Goal: Information Seeking & Learning: Find contact information

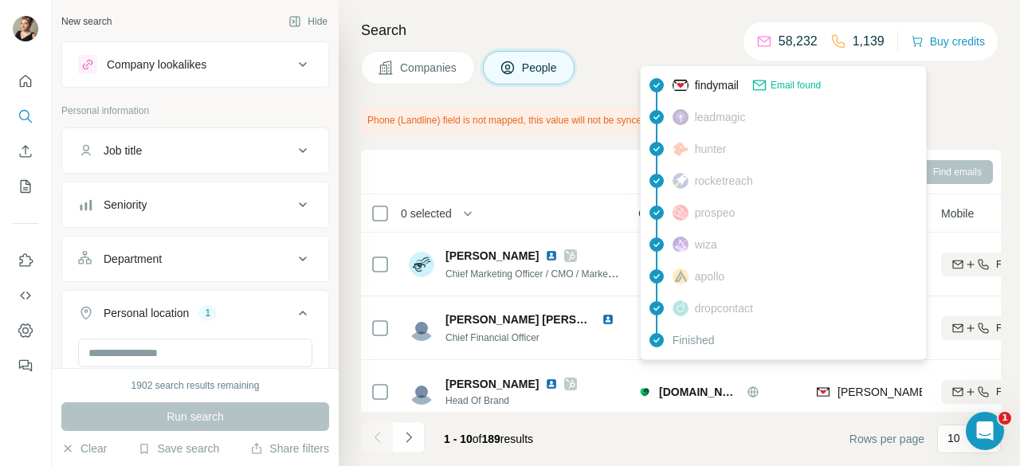
scroll to position [147, 177]
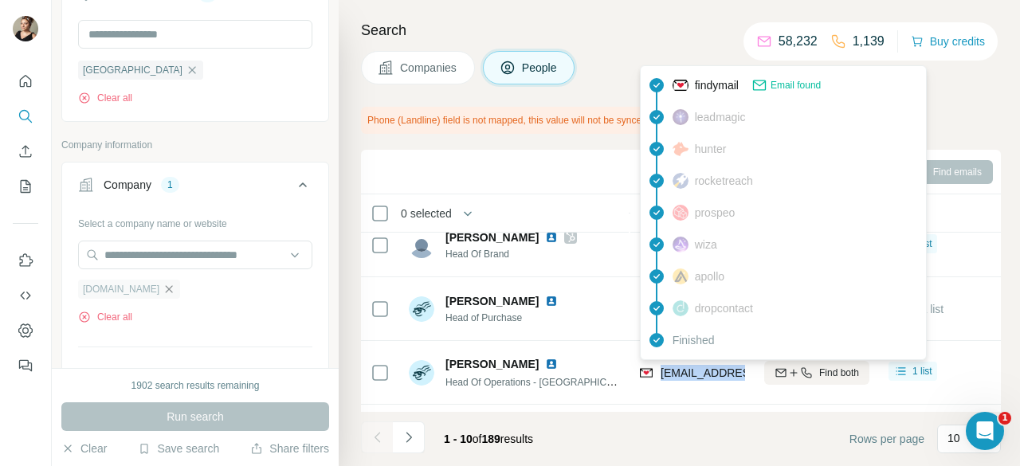
click at [168, 283] on icon "button" at bounding box center [169, 289] width 13 height 13
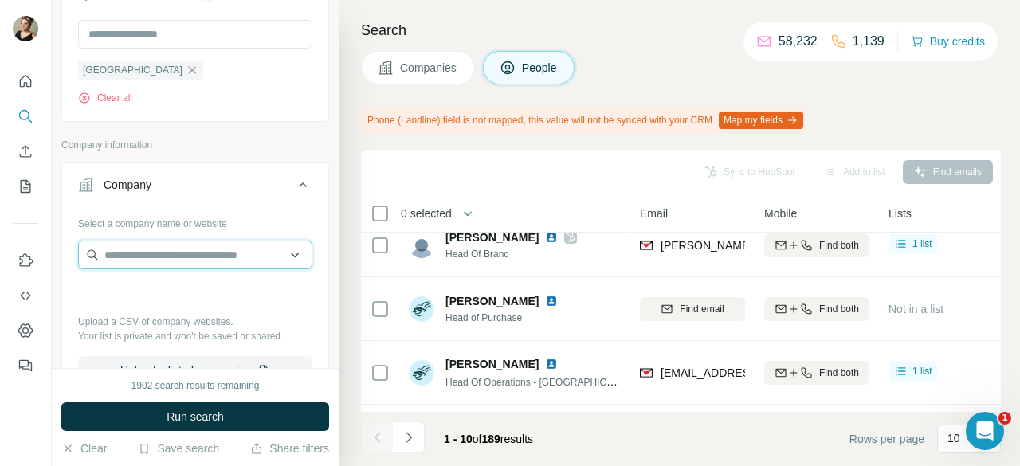
click at [179, 261] on input "text" at bounding box center [195, 255] width 234 height 29
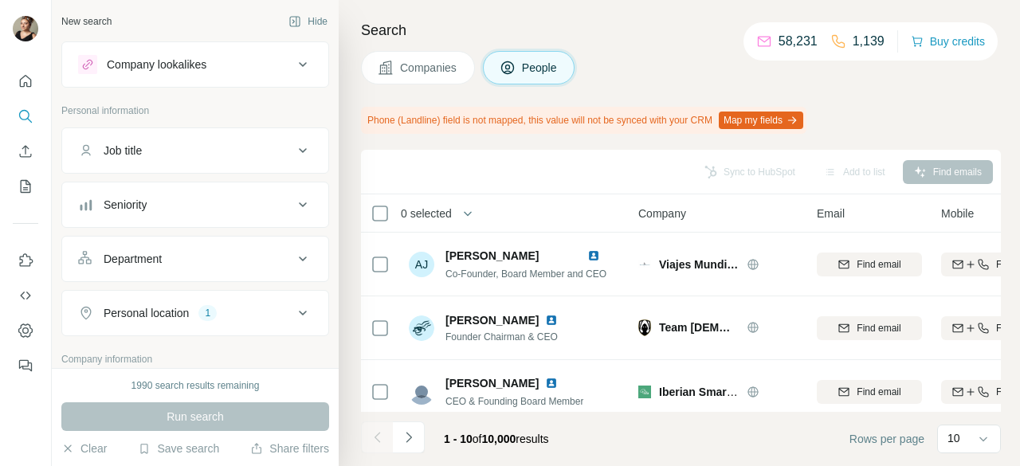
scroll to position [159, 0]
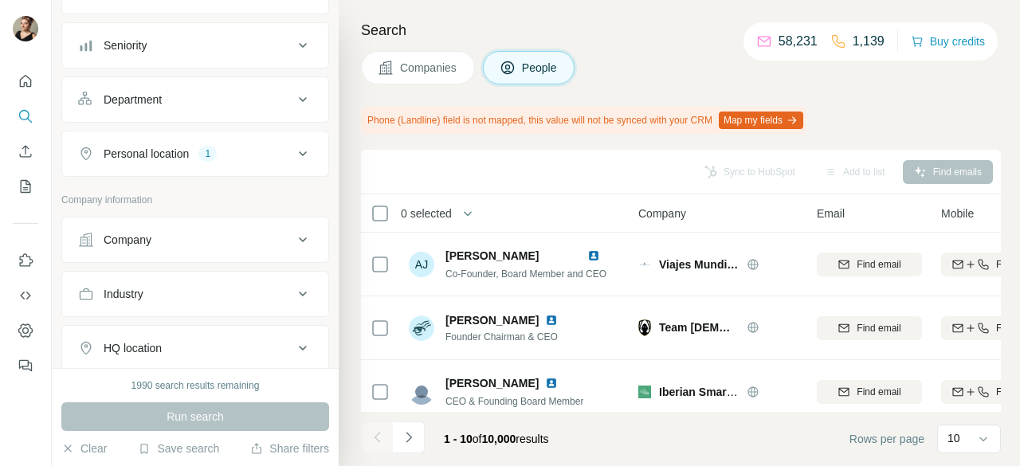
click at [199, 242] on div "Company" at bounding box center [185, 240] width 215 height 16
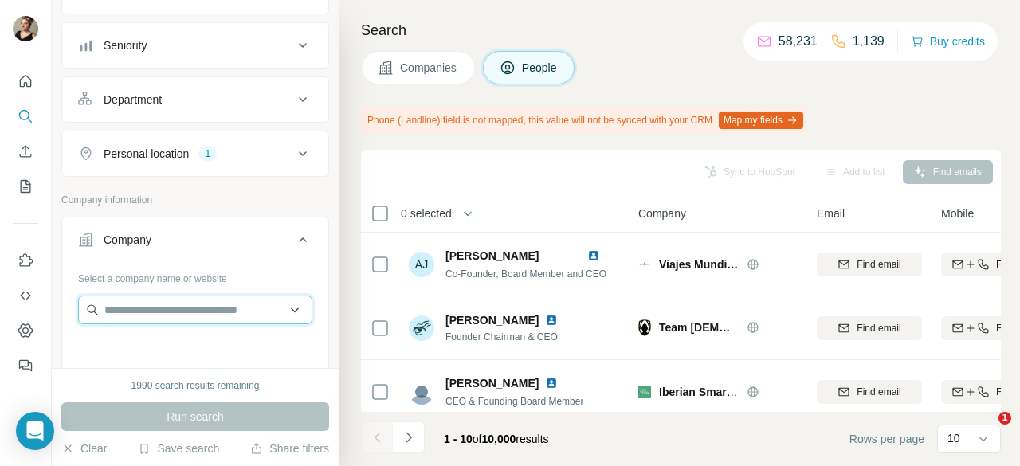
click at [193, 312] on input "text" at bounding box center [195, 310] width 234 height 29
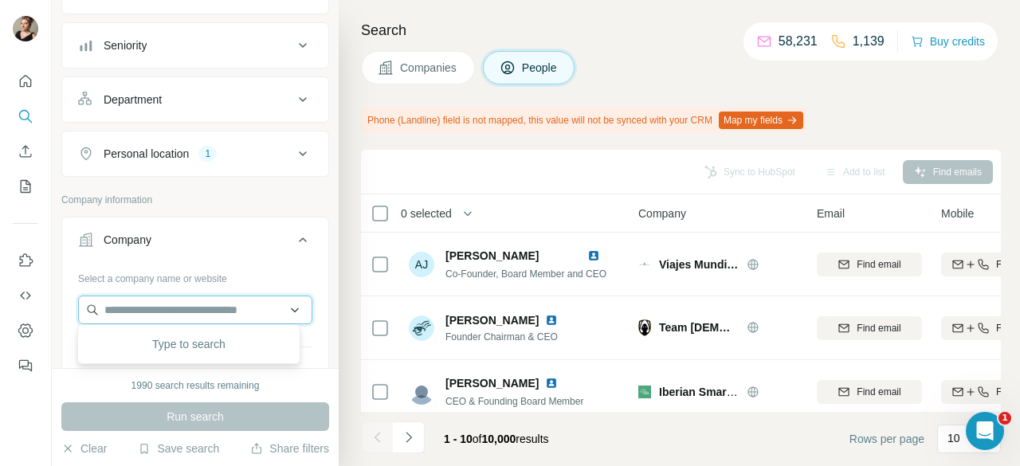
scroll to position [0, 0]
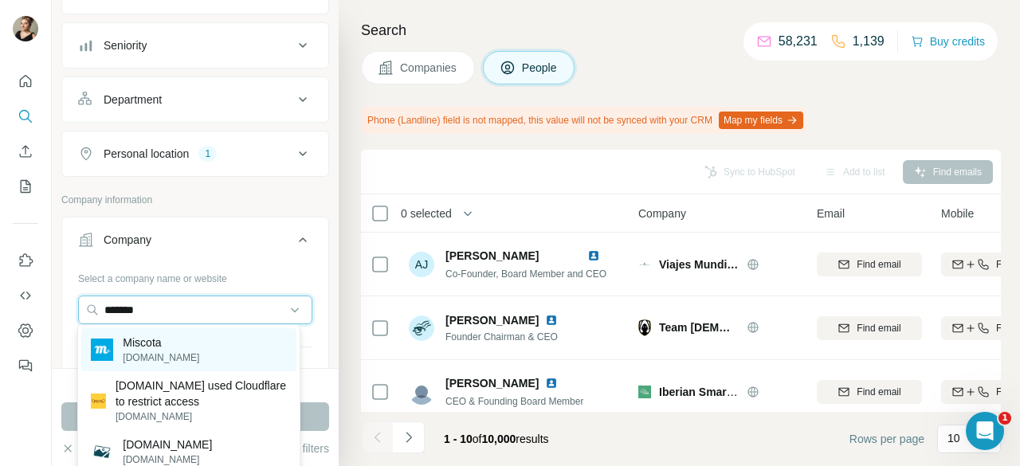
type input "*******"
click at [188, 348] on div "Miscota [DOMAIN_NAME]" at bounding box center [188, 349] width 214 height 43
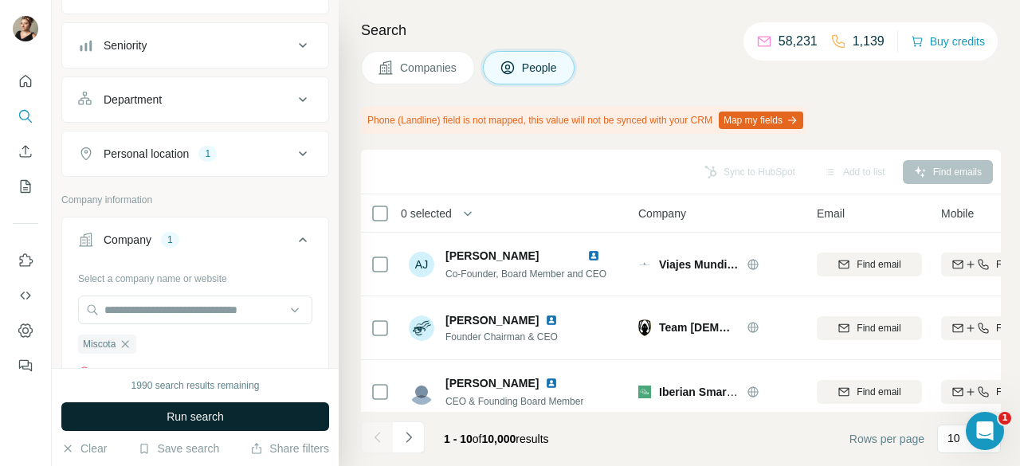
click at [200, 422] on span "Run search" at bounding box center [195, 417] width 57 height 16
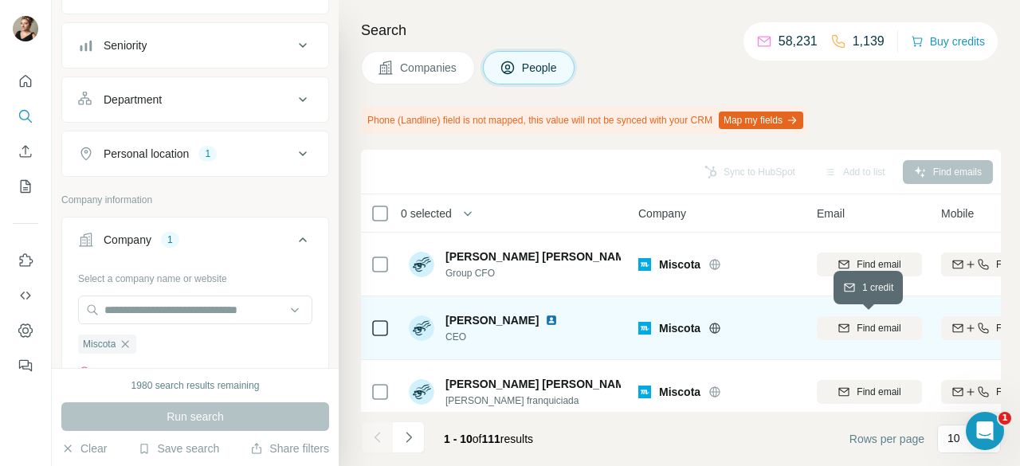
click at [858, 328] on span "Find email" at bounding box center [879, 328] width 44 height 14
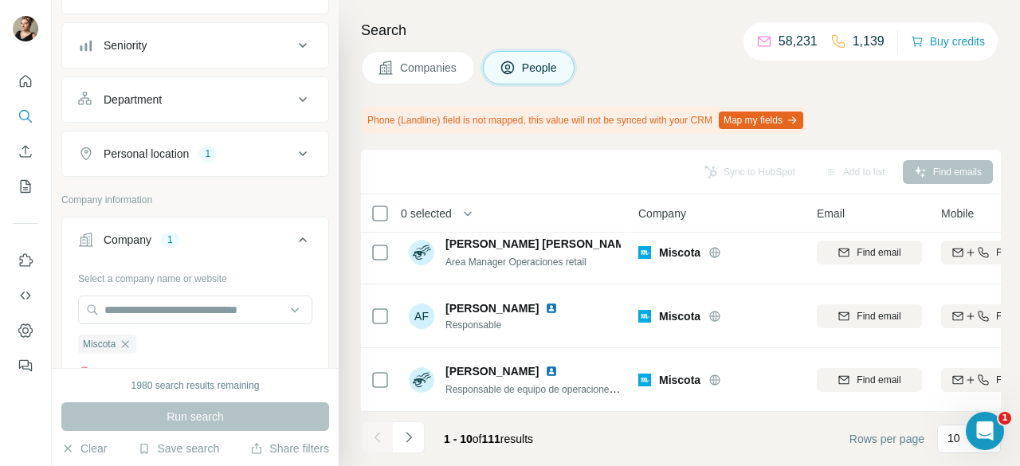
scroll to position [465, 0]
click at [423, 437] on button "Navigate to next page" at bounding box center [409, 438] width 32 height 32
click at [410, 439] on icon "Navigate to next page" at bounding box center [409, 437] width 6 height 10
click at [418, 439] on button "Navigate to next page" at bounding box center [409, 438] width 32 height 32
click at [418, 433] on button "Navigate to next page" at bounding box center [409, 438] width 32 height 32
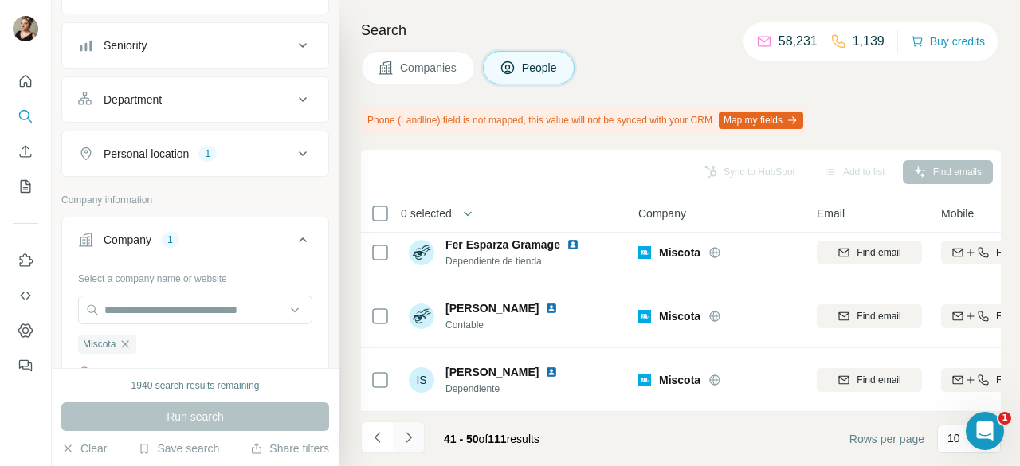
click at [410, 433] on icon "Navigate to next page" at bounding box center [409, 437] width 16 height 16
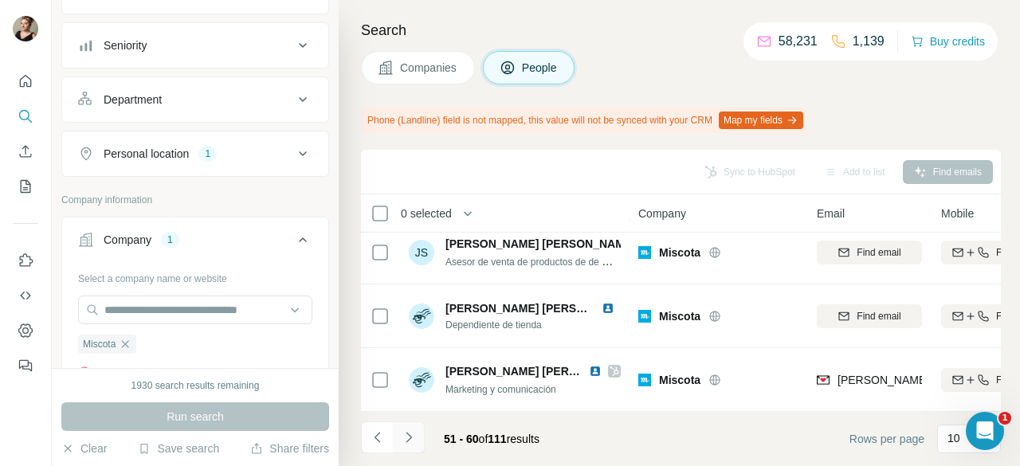
click at [418, 437] on button "Navigate to next page" at bounding box center [409, 438] width 32 height 32
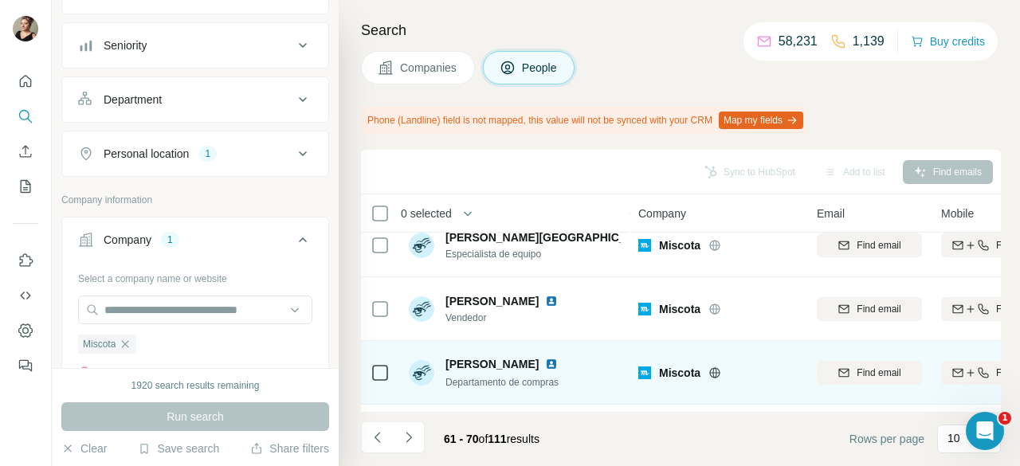
scroll to position [226, 0]
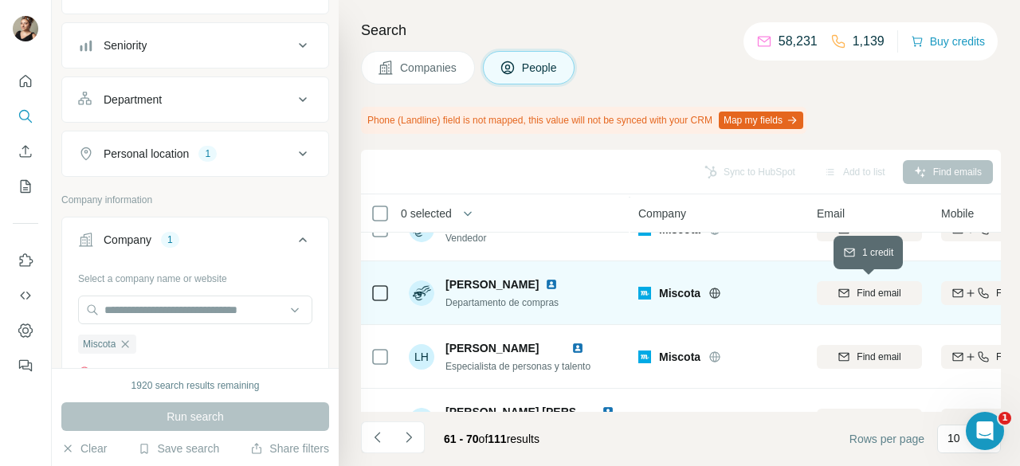
click at [907, 293] on div "Find email" at bounding box center [869, 293] width 105 height 14
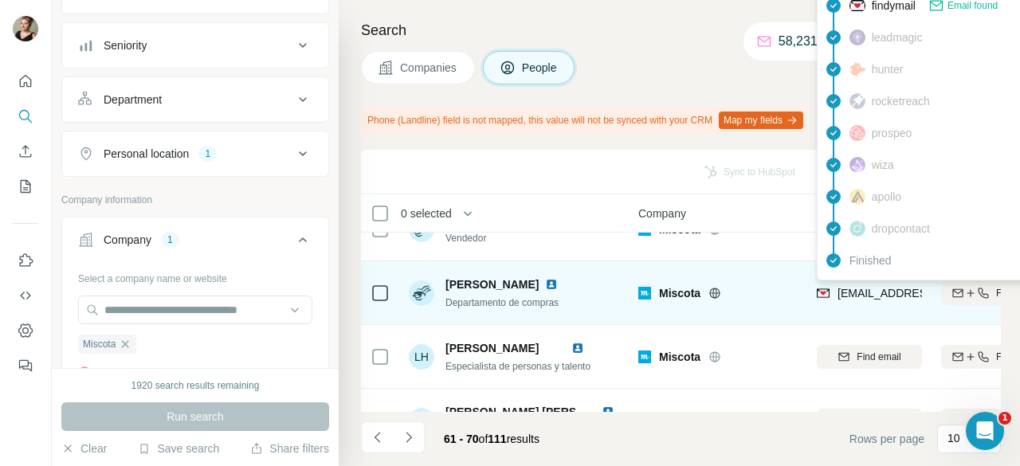
click at [854, 292] on span "[EMAIL_ADDRESS][PERSON_NAME][DOMAIN_NAME]" at bounding box center [977, 293] width 280 height 13
copy tr "[EMAIL_ADDRESS][PERSON_NAME][DOMAIN_NAME]"
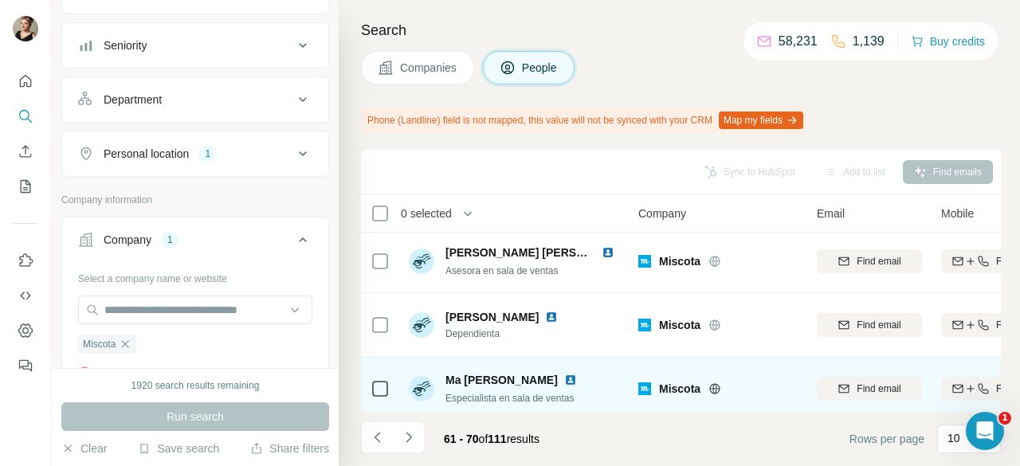
scroll to position [465, 0]
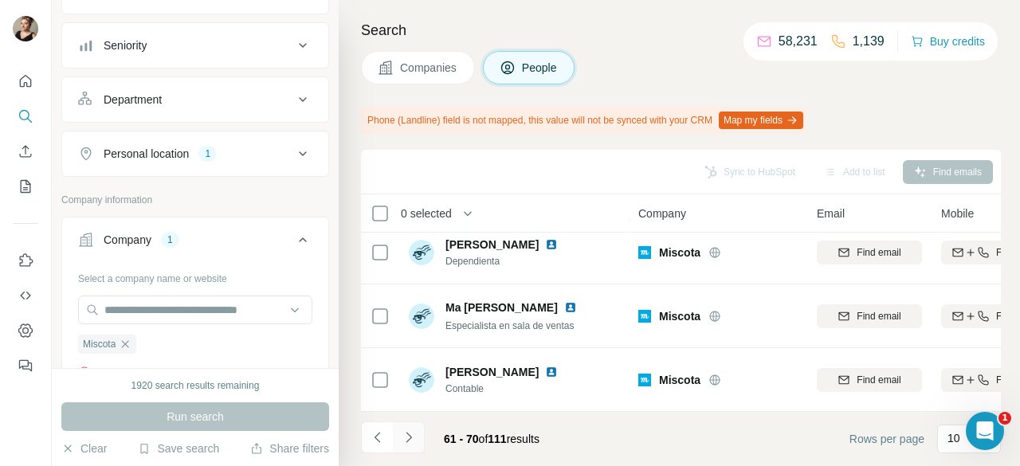
click at [409, 431] on icon "Navigate to next page" at bounding box center [409, 437] width 16 height 16
click at [411, 442] on icon "Navigate to next page" at bounding box center [409, 437] width 16 height 16
drag, startPoint x: 433, startPoint y: 432, endPoint x: 416, endPoint y: 441, distance: 20.0
click at [432, 434] on div "81 - 90 of 111 results" at bounding box center [491, 439] width 121 height 35
click at [416, 441] on icon "Navigate to next page" at bounding box center [409, 437] width 16 height 16
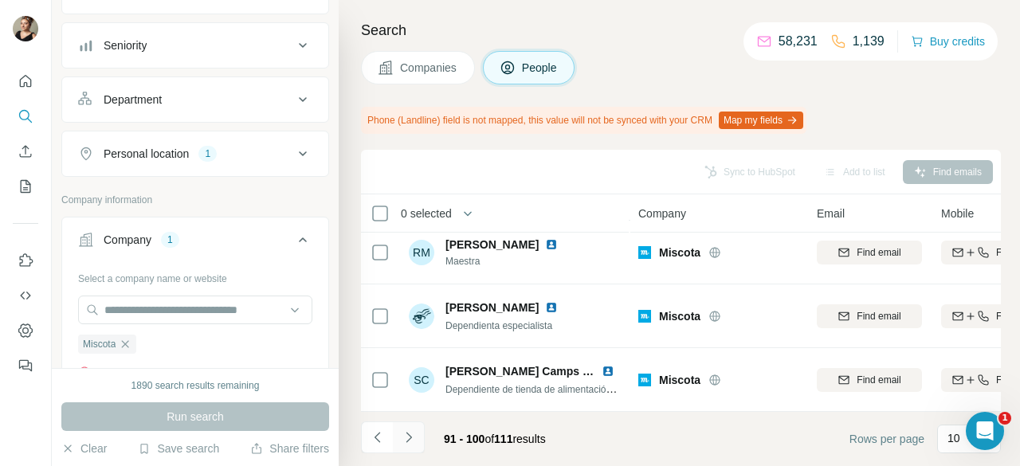
click at [411, 439] on icon "Navigate to next page" at bounding box center [409, 437] width 16 height 16
click at [410, 442] on icon "Navigate to next page" at bounding box center [409, 437] width 16 height 16
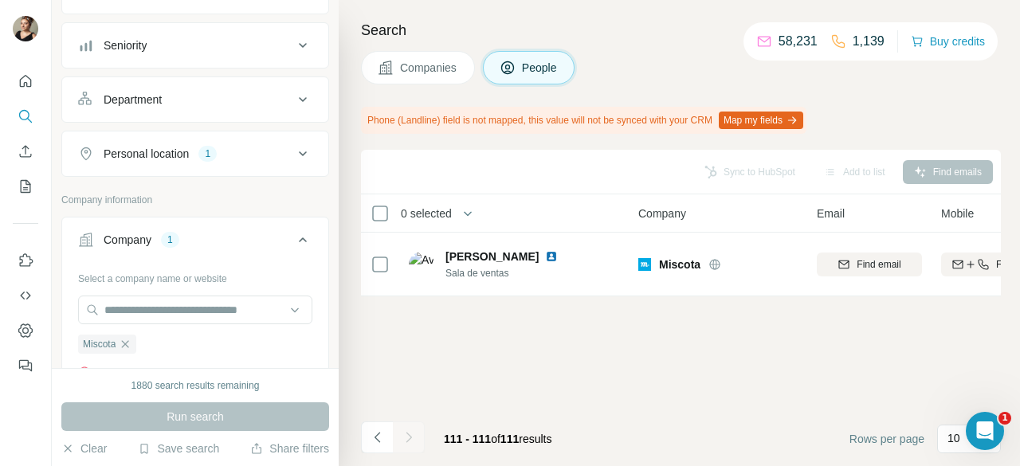
scroll to position [0, 0]
click at [363, 436] on button "Navigate to previous page" at bounding box center [377, 438] width 32 height 32
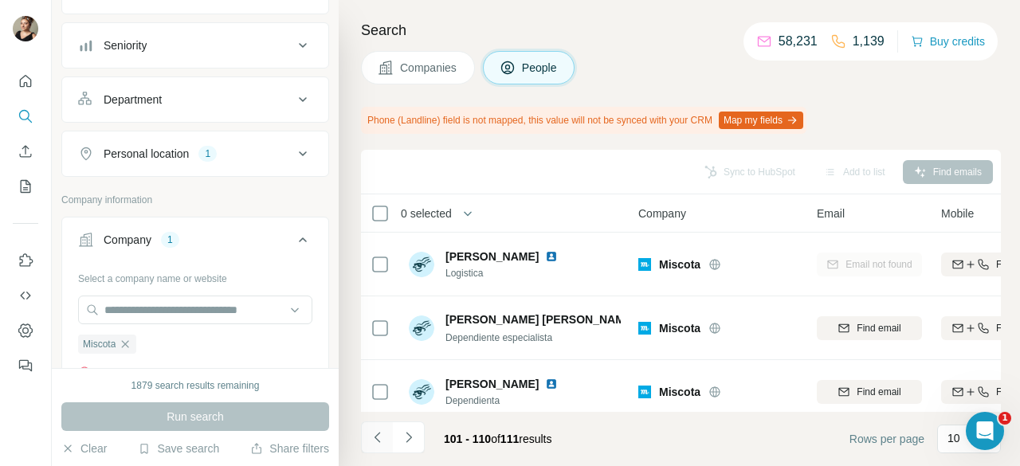
click at [363, 436] on button "Navigate to previous page" at bounding box center [377, 438] width 32 height 32
click at [381, 439] on icon "Navigate to previous page" at bounding box center [378, 437] width 16 height 16
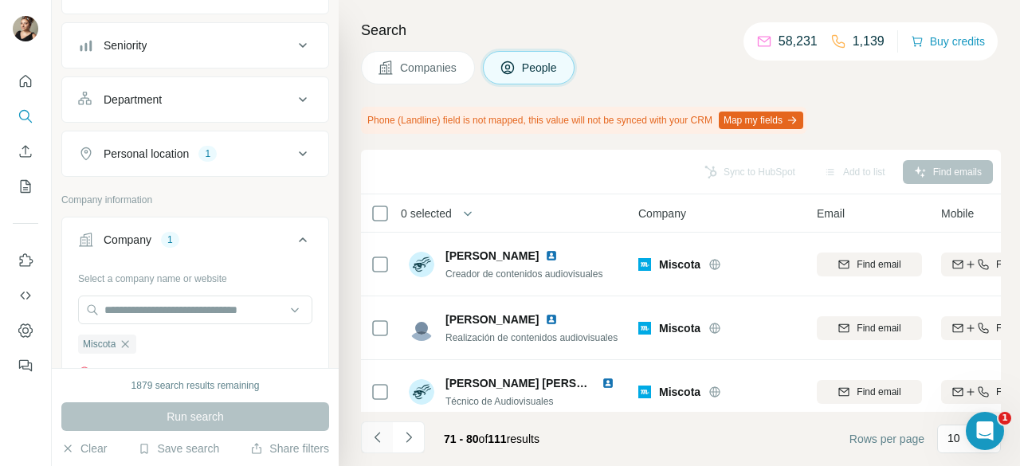
click at [375, 431] on icon "Navigate to previous page" at bounding box center [378, 437] width 16 height 16
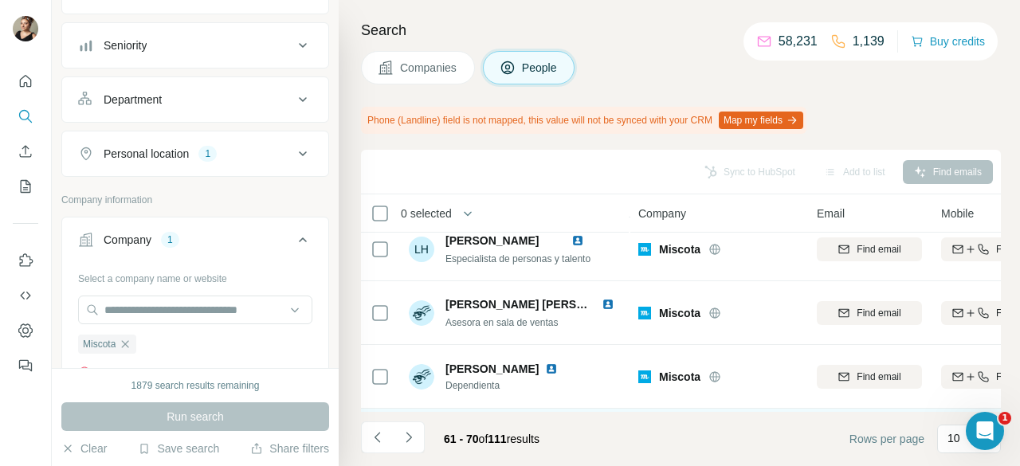
scroll to position [465, 0]
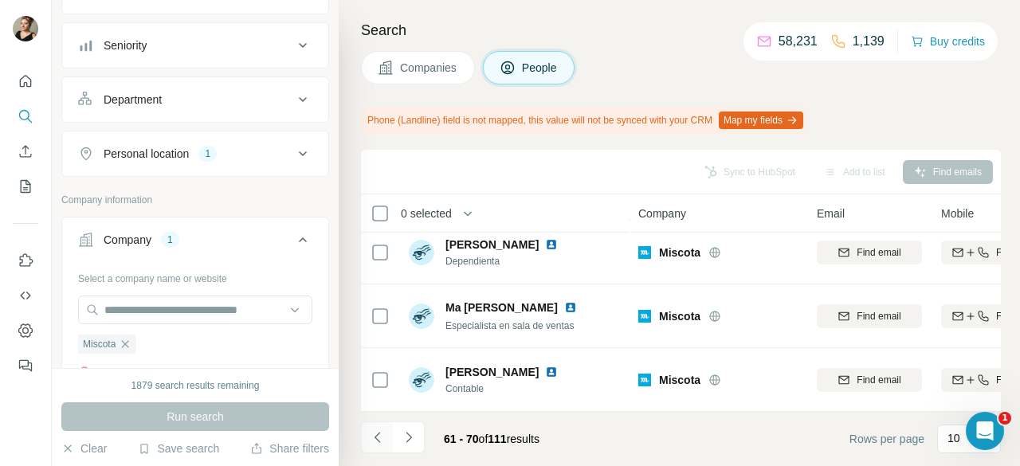
click at [373, 446] on button "Navigate to previous page" at bounding box center [377, 438] width 32 height 32
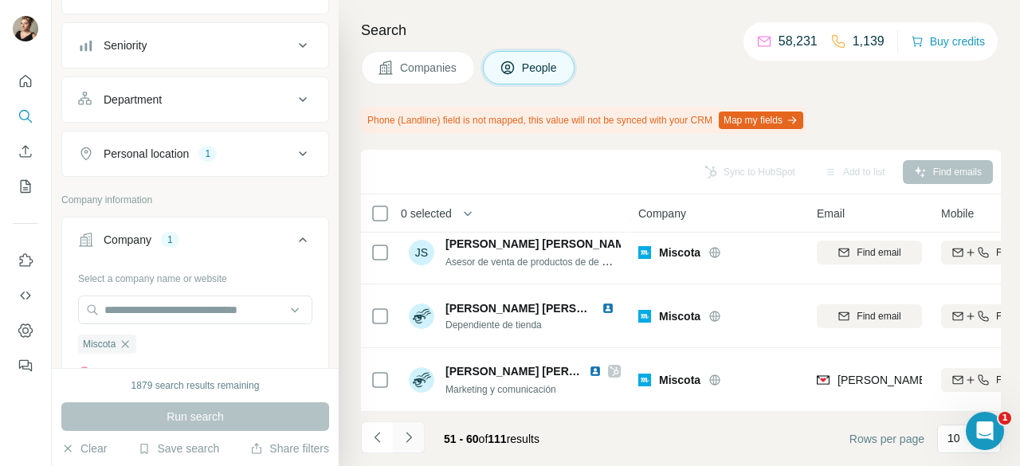
click at [418, 431] on button "Navigate to next page" at bounding box center [409, 438] width 32 height 32
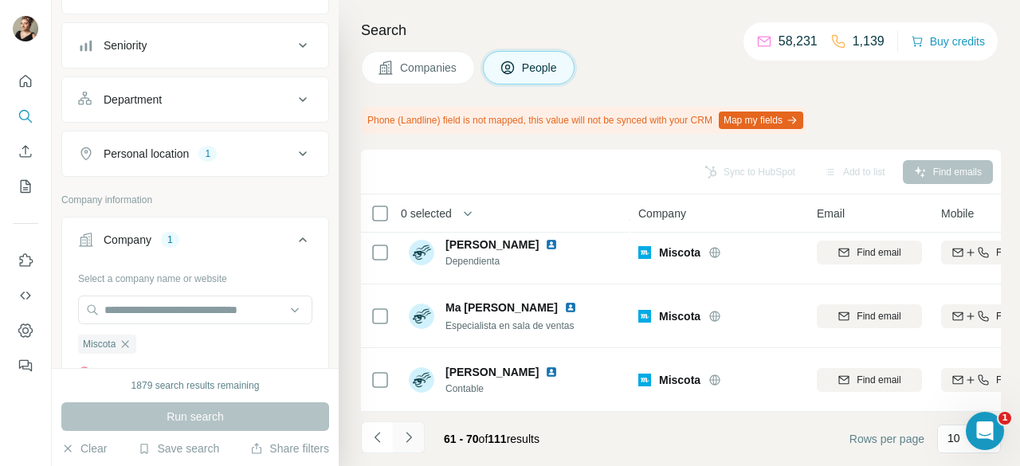
click at [414, 441] on icon "Navigate to next page" at bounding box center [409, 437] width 16 height 16
click at [23, 180] on icon "My lists" at bounding box center [26, 186] width 10 height 13
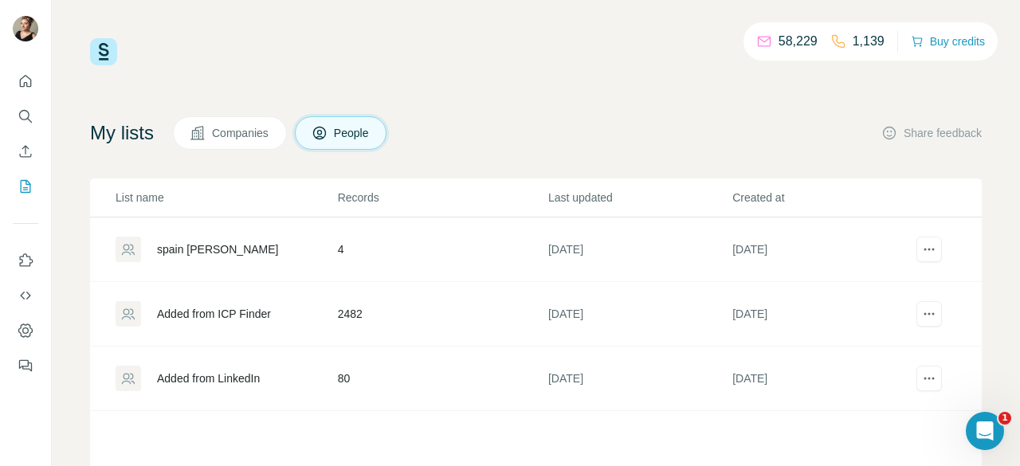
click at [253, 319] on div "Added from ICP Finder" at bounding box center [214, 314] width 114 height 16
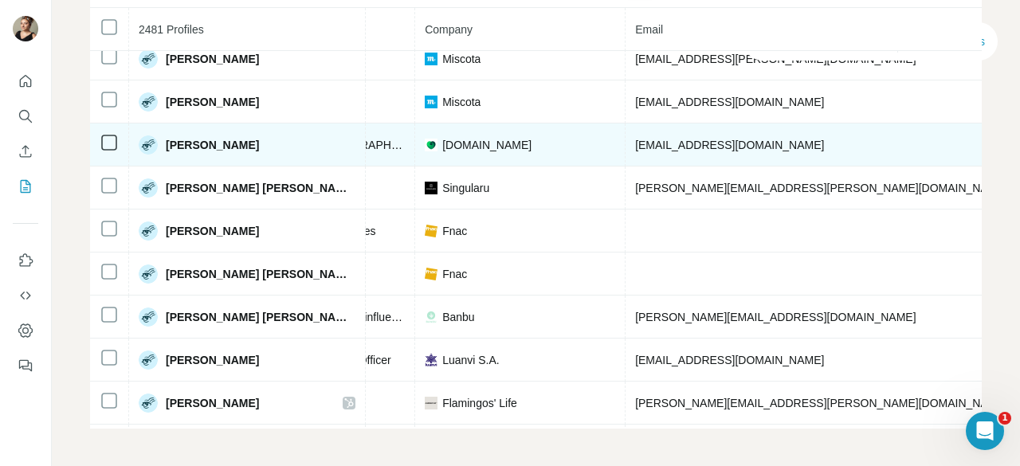
scroll to position [0, 349]
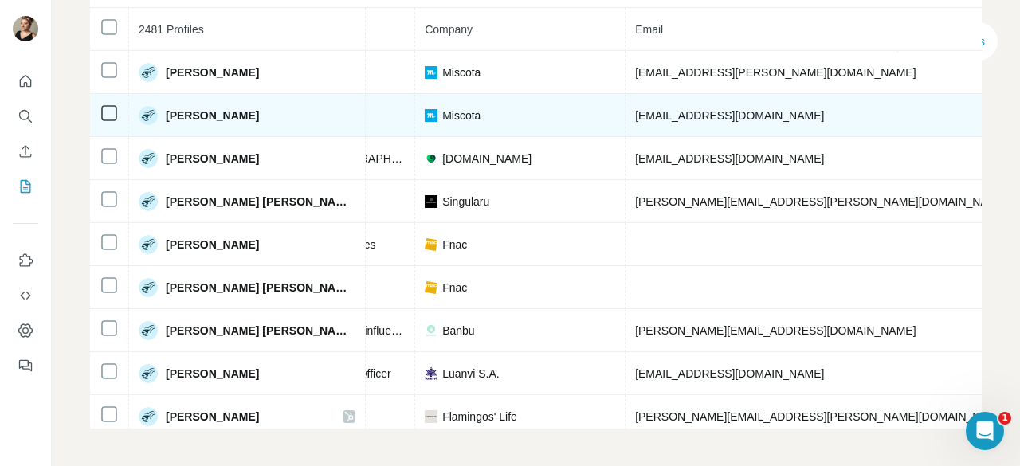
click at [667, 109] on span "[EMAIL_ADDRESS][DOMAIN_NAME]" at bounding box center [729, 115] width 189 height 13
copy span "[EMAIL_ADDRESS][DOMAIN_NAME]"
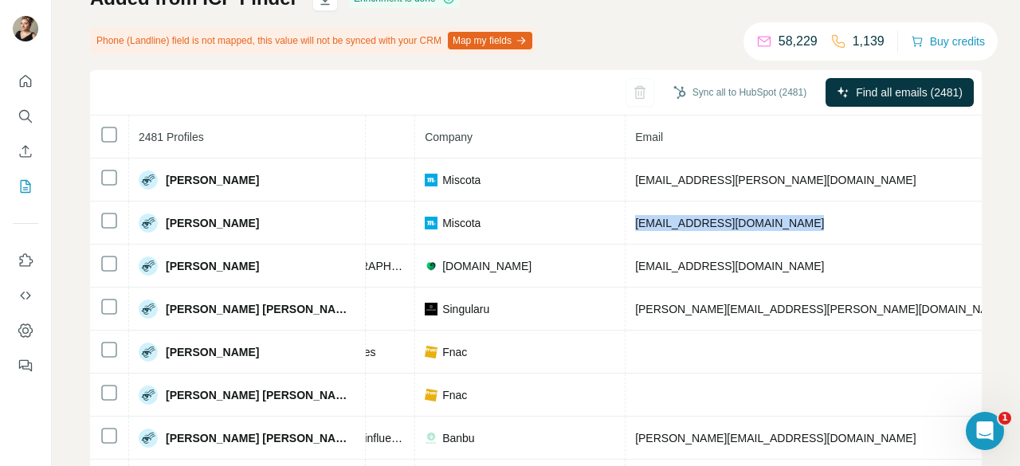
scroll to position [79, 0]
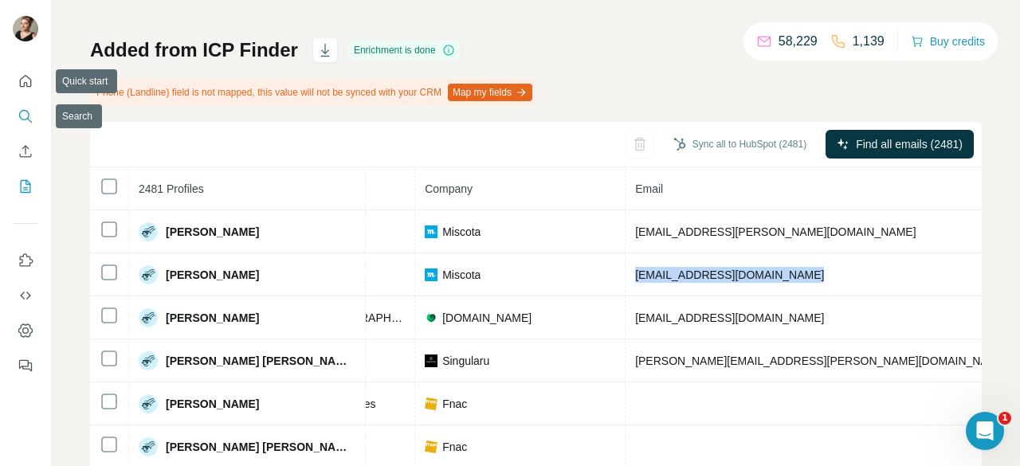
click at [18, 116] on icon "Search" at bounding box center [26, 116] width 16 height 16
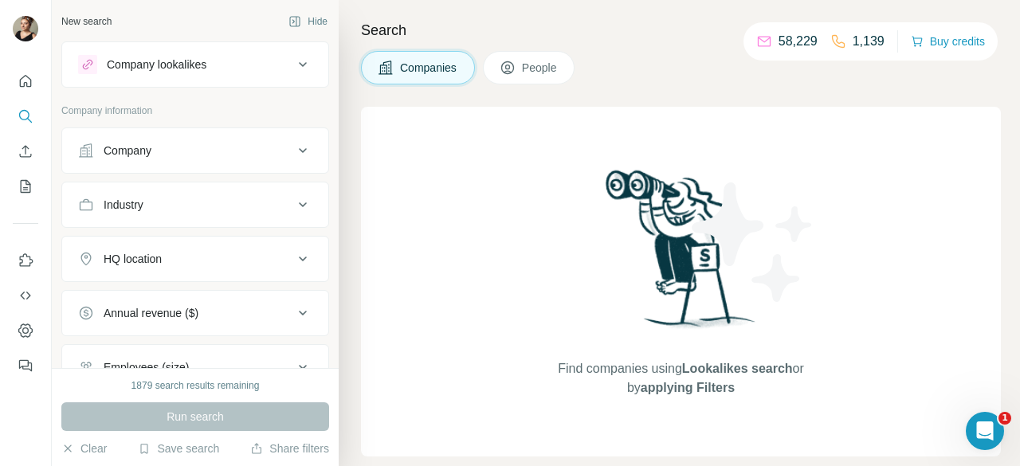
click at [180, 152] on div "Company" at bounding box center [185, 151] width 215 height 16
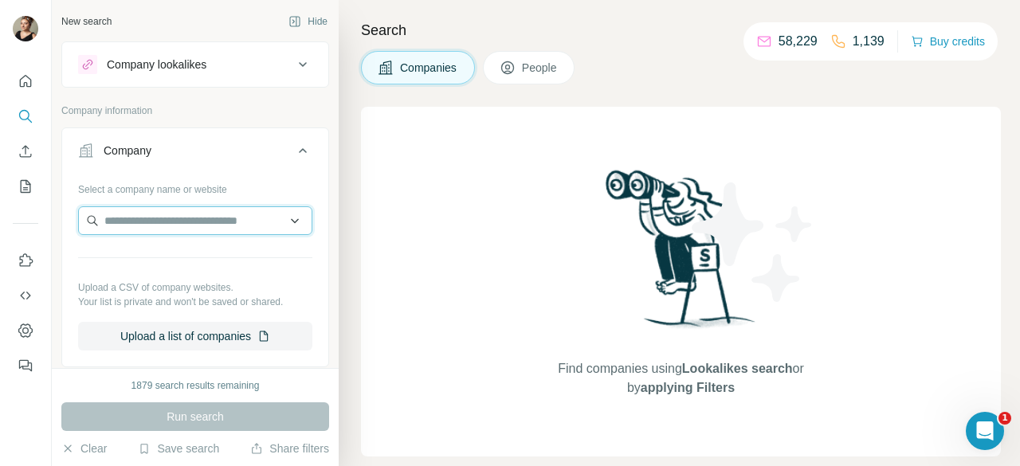
click at [198, 229] on input "text" at bounding box center [195, 220] width 234 height 29
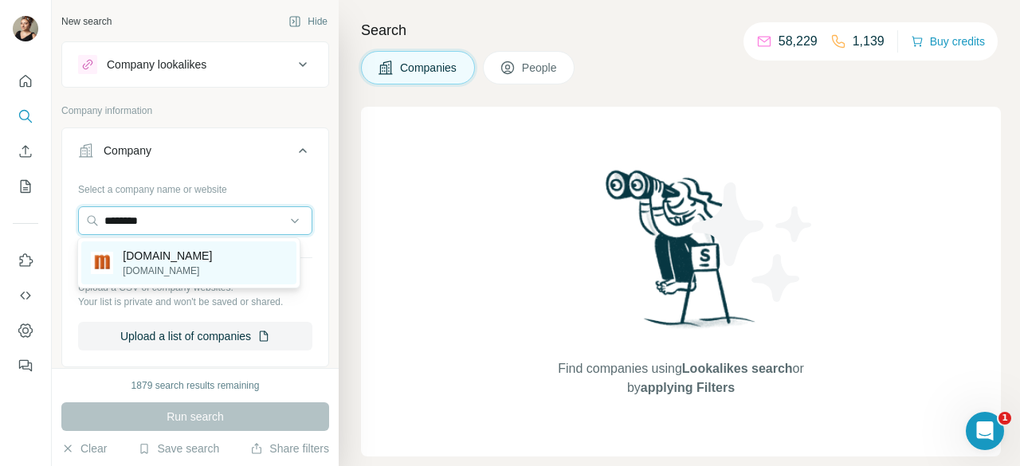
type input "********"
click at [180, 267] on p "[DOMAIN_NAME]" at bounding box center [167, 271] width 89 height 14
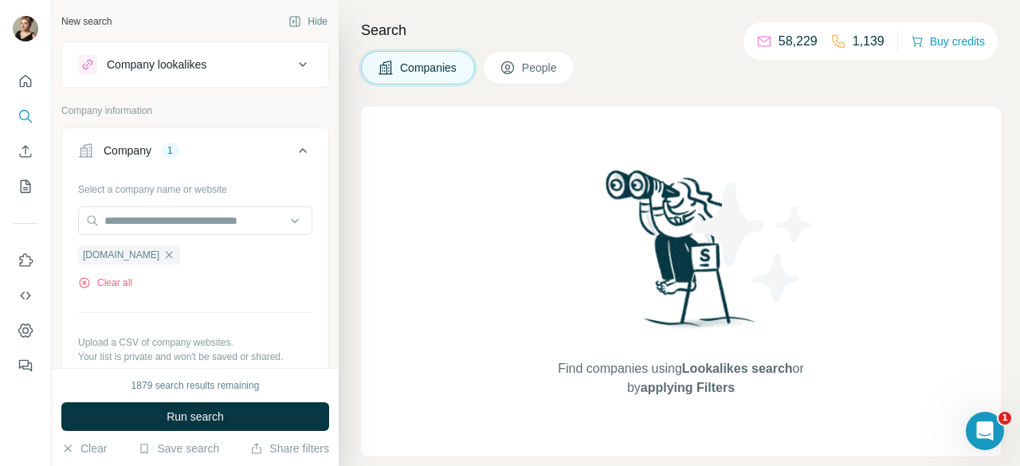
scroll to position [239, 0]
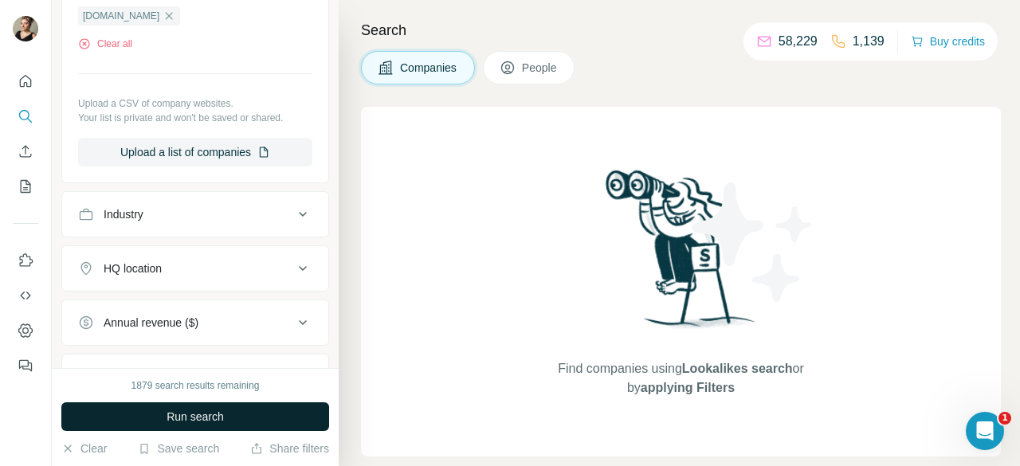
click at [186, 416] on span "Run search" at bounding box center [195, 417] width 57 height 16
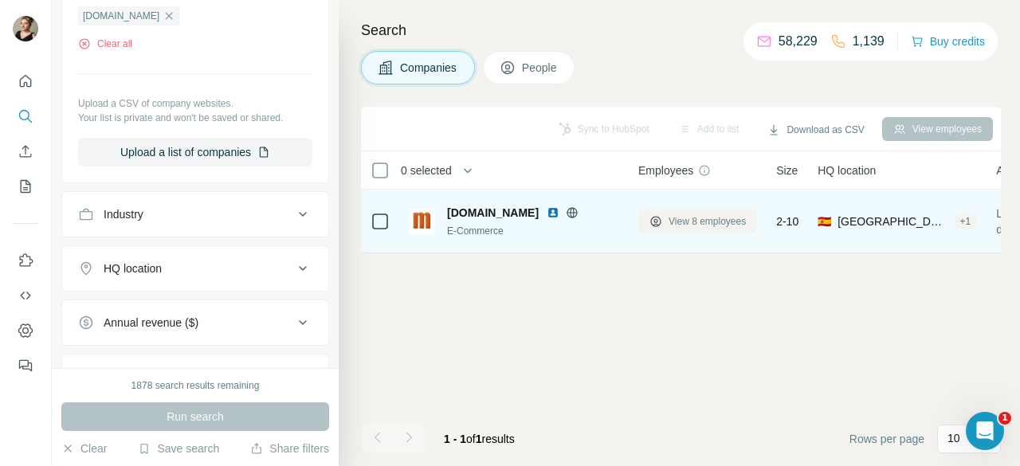
click at [655, 216] on icon at bounding box center [655, 221] width 13 height 13
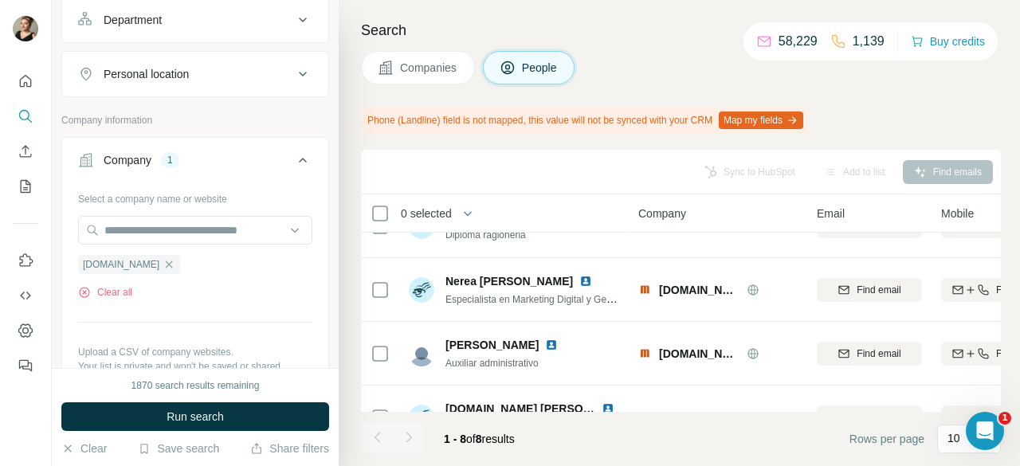
scroll to position [319, 0]
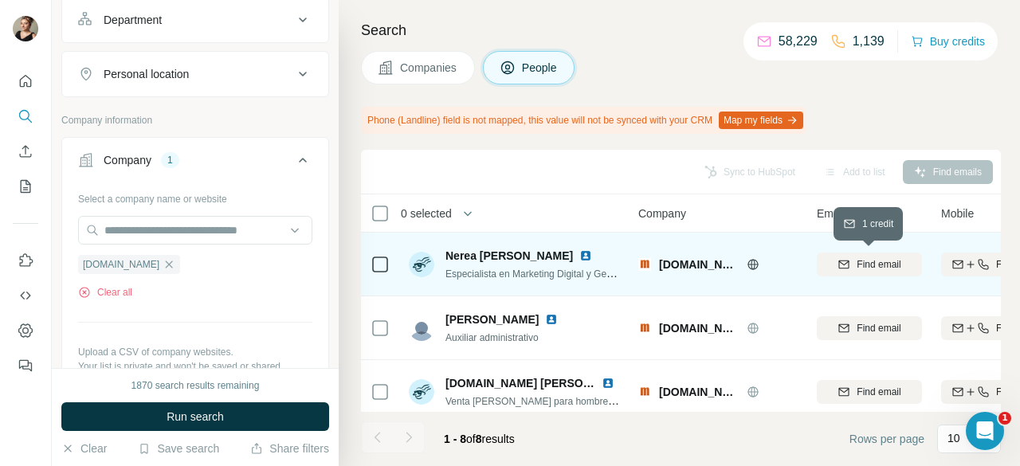
click at [832, 270] on div "Find email" at bounding box center [869, 264] width 105 height 14
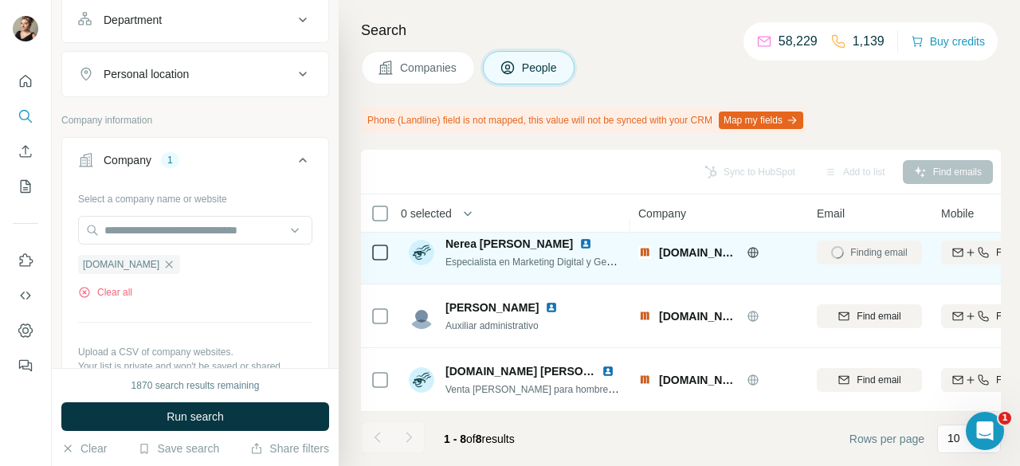
scroll to position [338, 0]
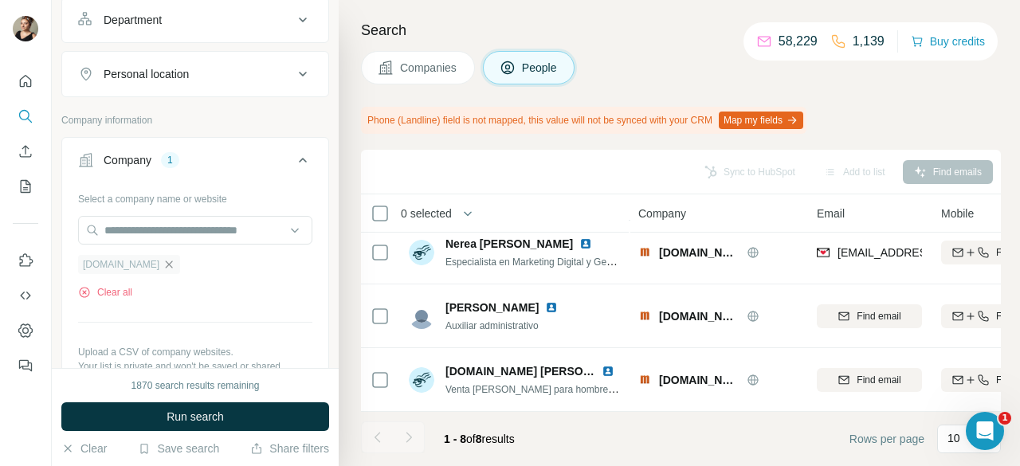
click at [163, 259] on icon "button" at bounding box center [169, 264] width 13 height 13
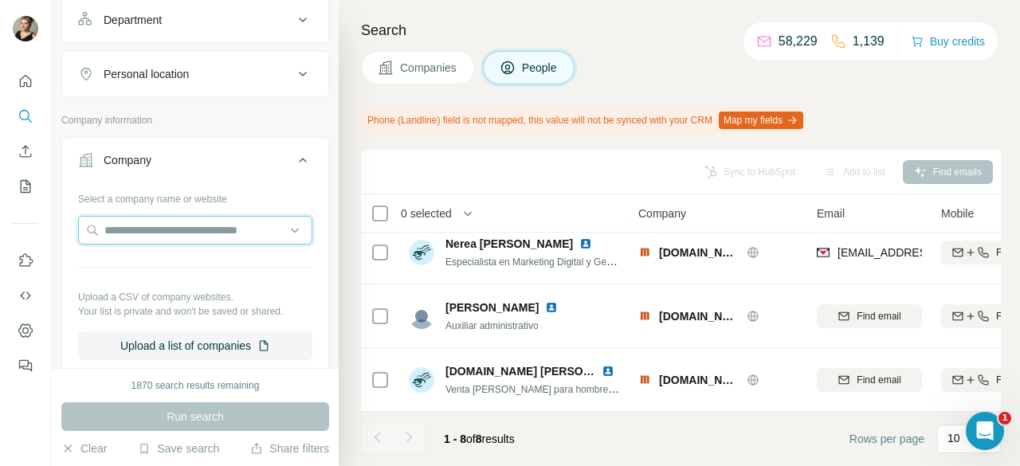
type input "**********"
click at [186, 218] on input "**********" at bounding box center [189, 230] width 222 height 29
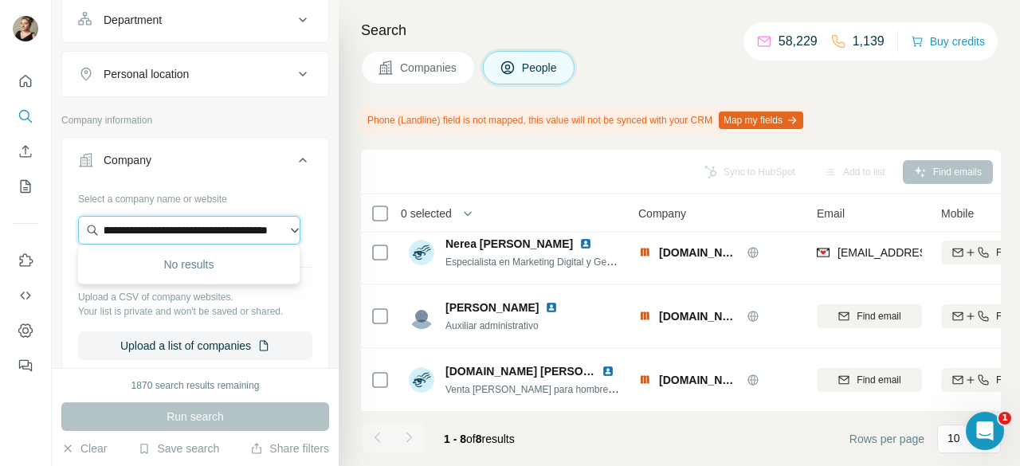
click at [186, 218] on input "**********" at bounding box center [189, 230] width 222 height 29
paste input "******"
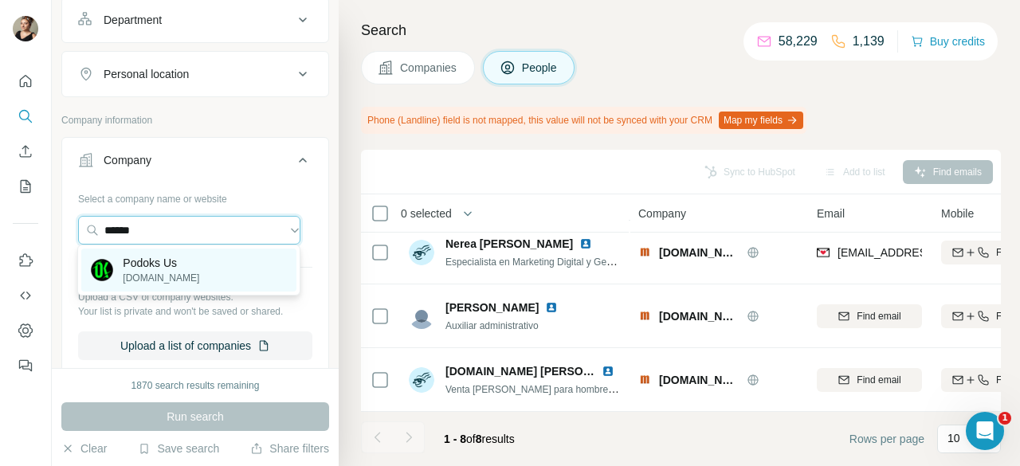
type input "******"
click at [193, 265] on div "Podoks Us [DOMAIN_NAME]" at bounding box center [188, 270] width 214 height 43
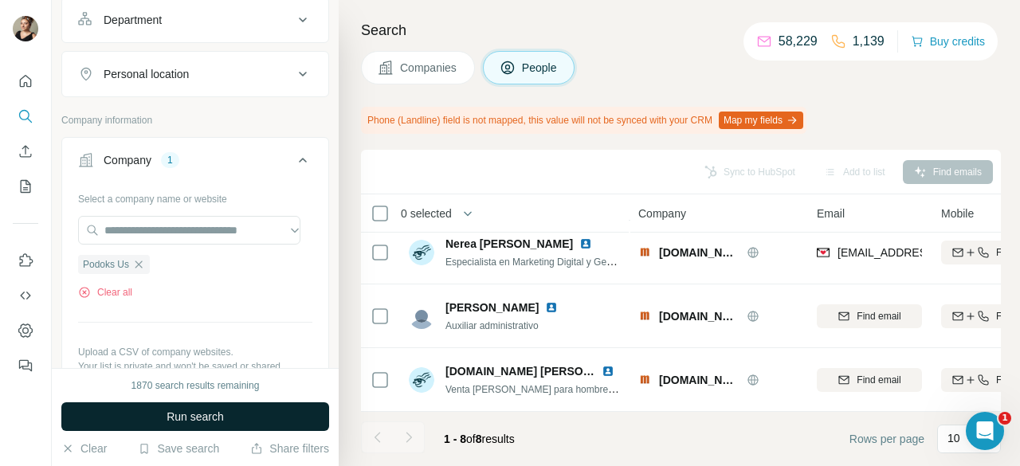
click at [206, 417] on span "Run search" at bounding box center [195, 417] width 57 height 16
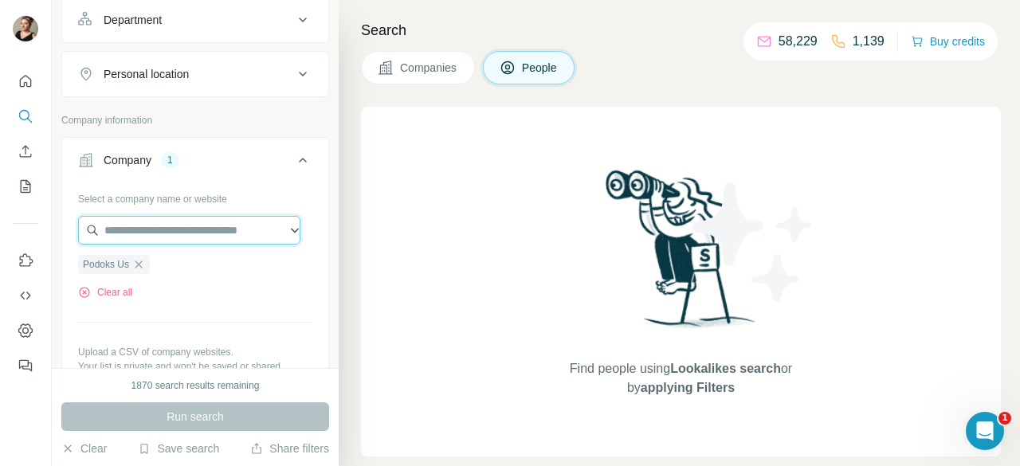
click at [148, 221] on input "text" at bounding box center [189, 230] width 222 height 29
paste input "******"
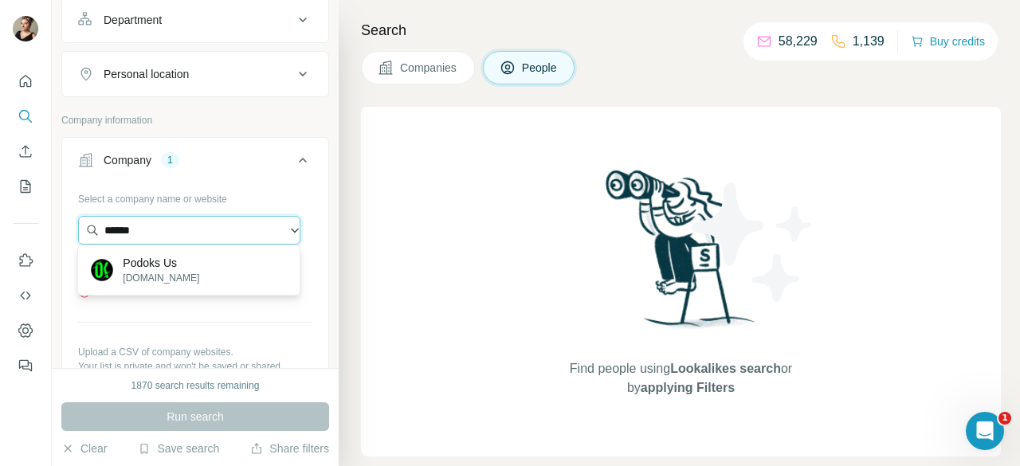
click at [203, 234] on input "******" at bounding box center [189, 230] width 222 height 29
type input "******"
drag, startPoint x: 257, startPoint y: 229, endPoint x: 67, endPoint y: 212, distance: 190.4
click at [71, 227] on div "Select a company name or website ****** Podoks Us Clear all Upload a CSV of com…" at bounding box center [195, 307] width 266 height 242
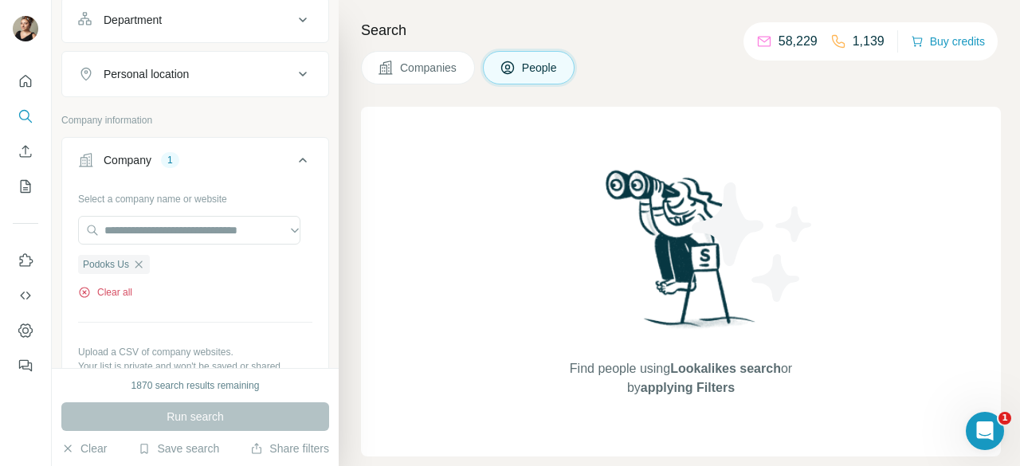
click at [124, 294] on button "Clear all" at bounding box center [105, 292] width 54 height 14
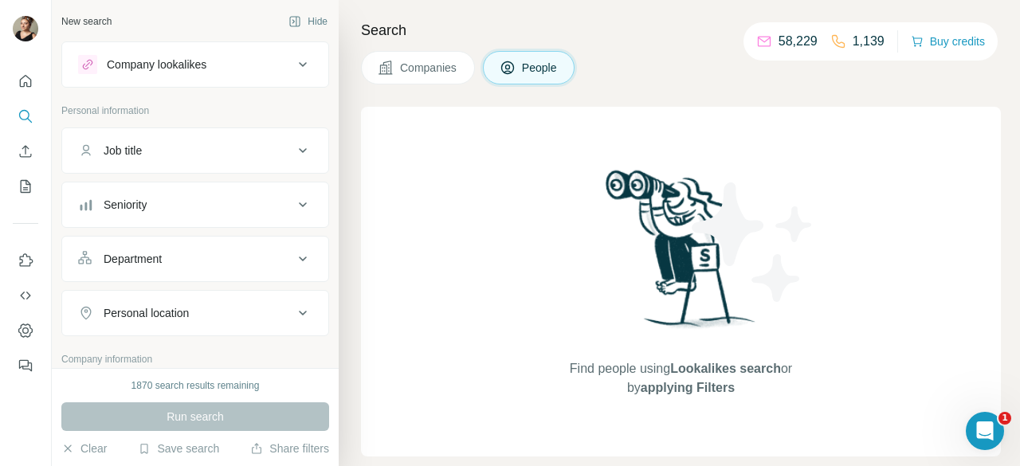
click at [153, 63] on div "Company lookalikes" at bounding box center [157, 65] width 100 height 16
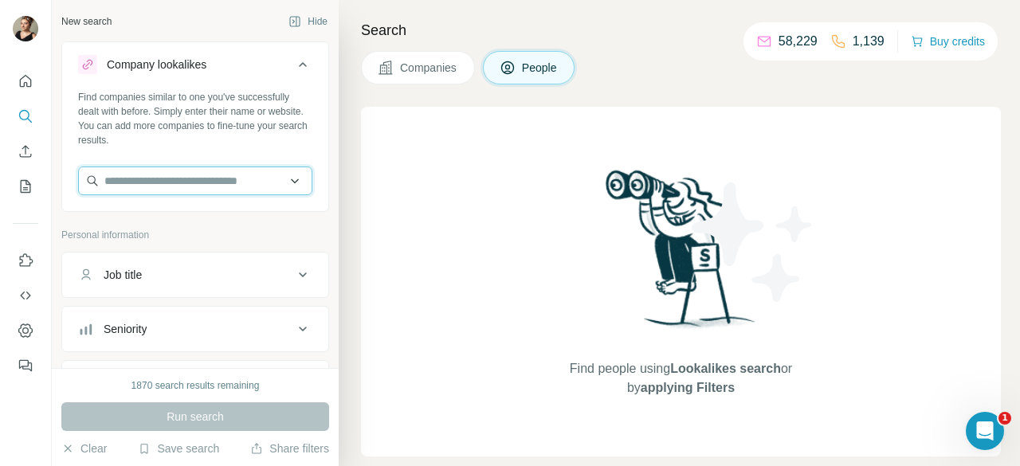
click at [159, 186] on input "text" at bounding box center [195, 181] width 234 height 29
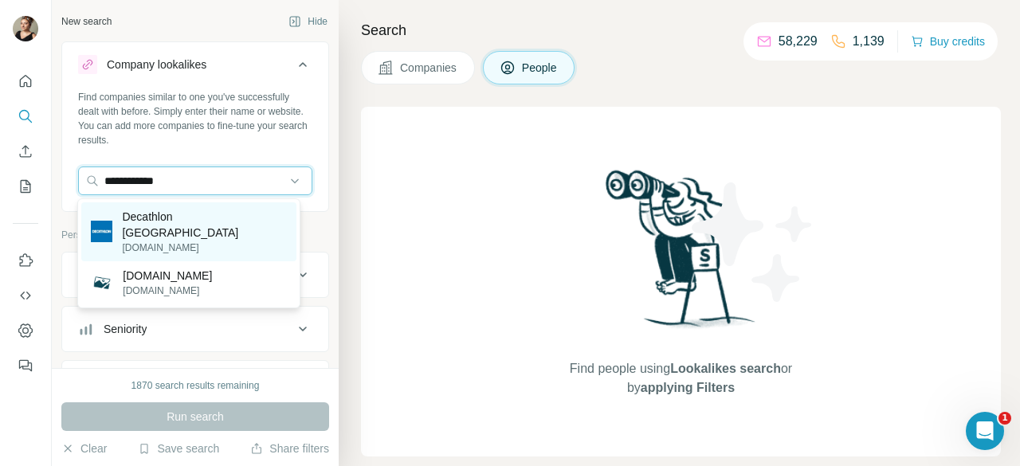
type input "**********"
click at [194, 220] on p "Decathlon [GEOGRAPHIC_DATA]" at bounding box center [204, 225] width 164 height 32
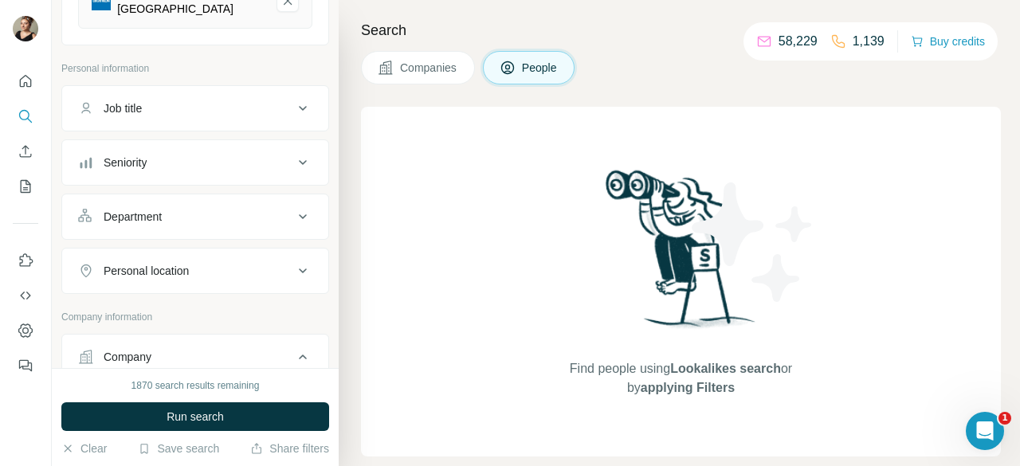
scroll to position [239, 0]
click at [173, 251] on button "Personal location" at bounding box center [195, 270] width 266 height 38
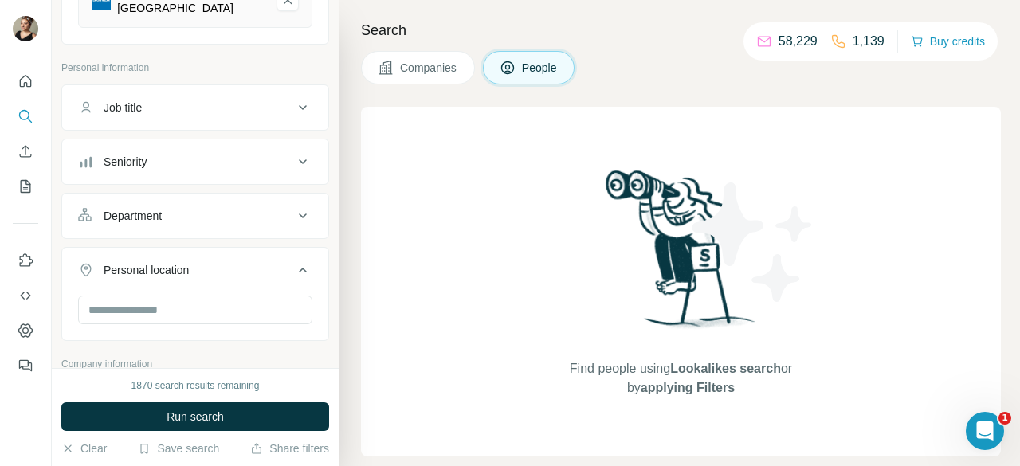
click at [403, 76] on button "Companies" at bounding box center [418, 67] width 114 height 33
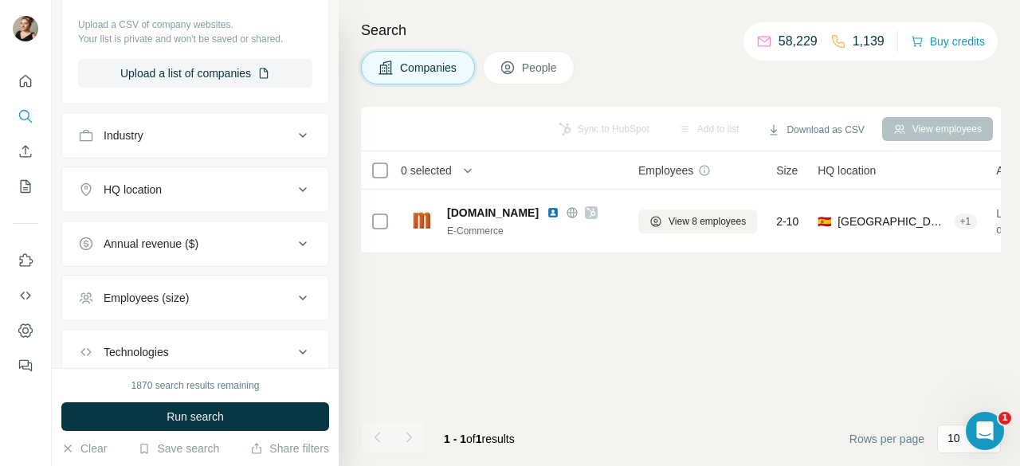
scroll to position [478, 0]
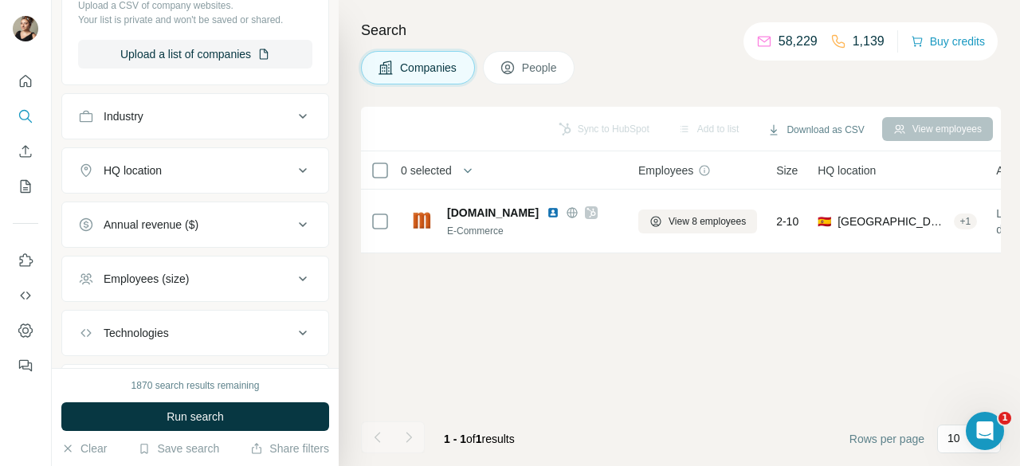
click at [208, 167] on button "HQ location" at bounding box center [195, 170] width 266 height 38
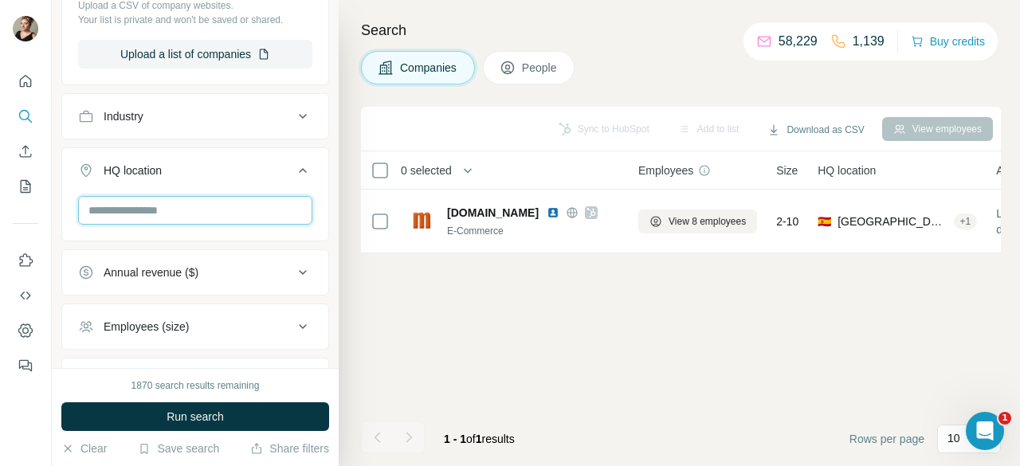
click at [185, 199] on input "text" at bounding box center [195, 210] width 234 height 29
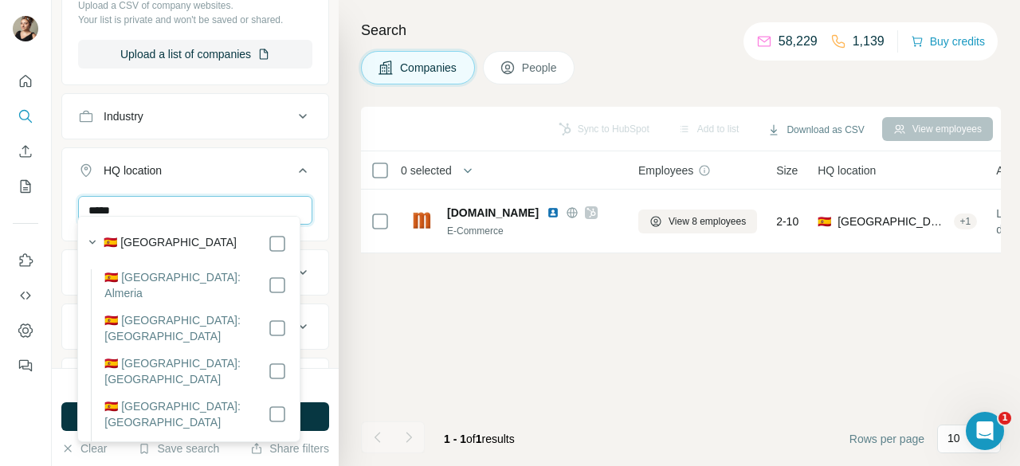
type input "*****"
click at [273, 247] on icon at bounding box center [277, 243] width 19 height 19
click at [407, 361] on div "Sync to HubSpot Add to list Download as CSV View employees 0 selected Companies…" at bounding box center [681, 286] width 640 height 359
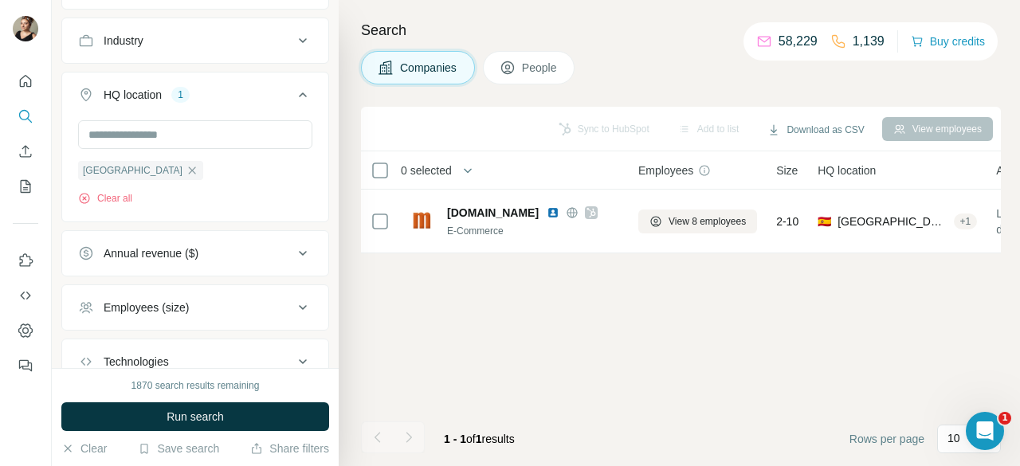
scroll to position [637, 0]
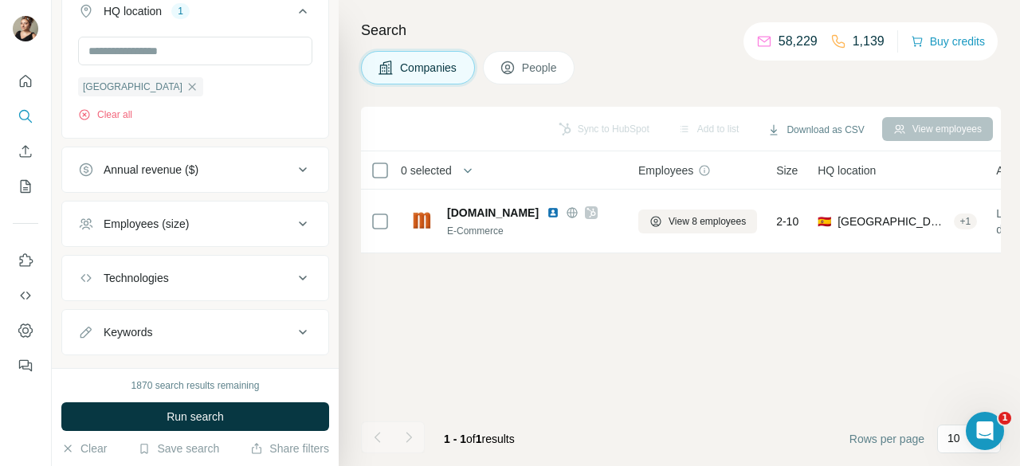
drag, startPoint x: 222, startPoint y: 412, endPoint x: 346, endPoint y: 304, distance: 164.9
click at [222, 413] on span "Run search" at bounding box center [195, 417] width 57 height 16
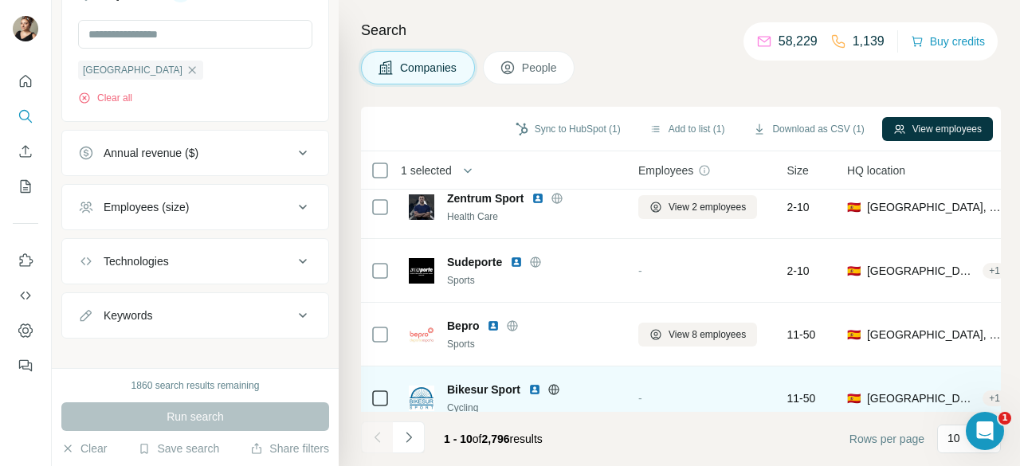
scroll to position [319, 0]
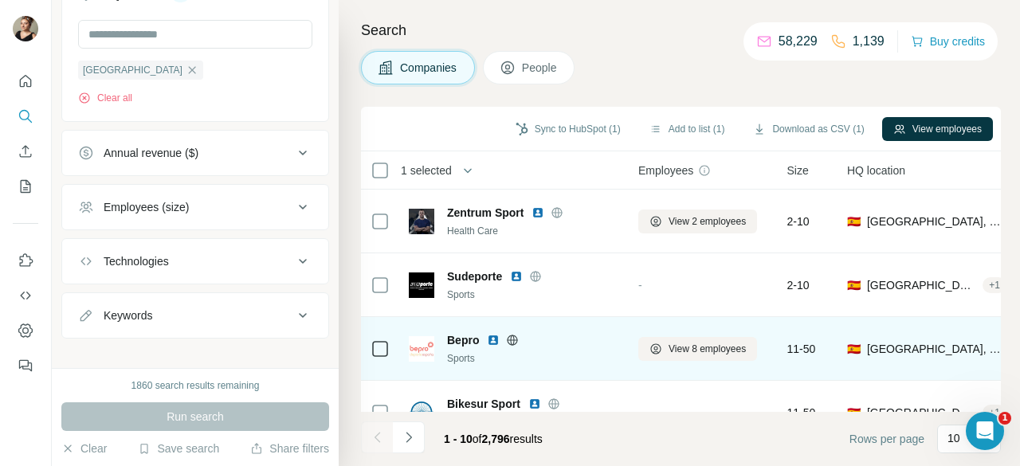
click at [508, 343] on icon at bounding box center [512, 340] width 13 height 13
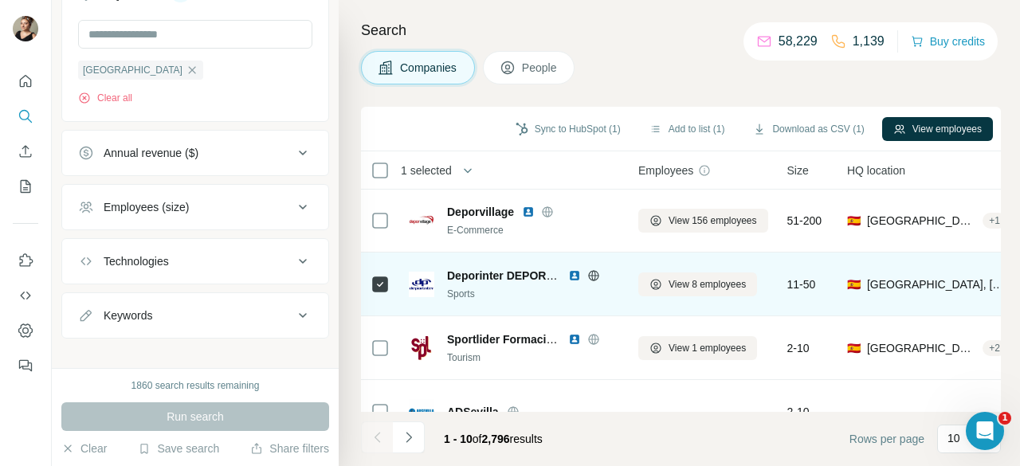
scroll to position [0, 0]
click at [588, 276] on icon at bounding box center [593, 276] width 10 height 1
click at [593, 272] on icon at bounding box center [593, 276] width 13 height 13
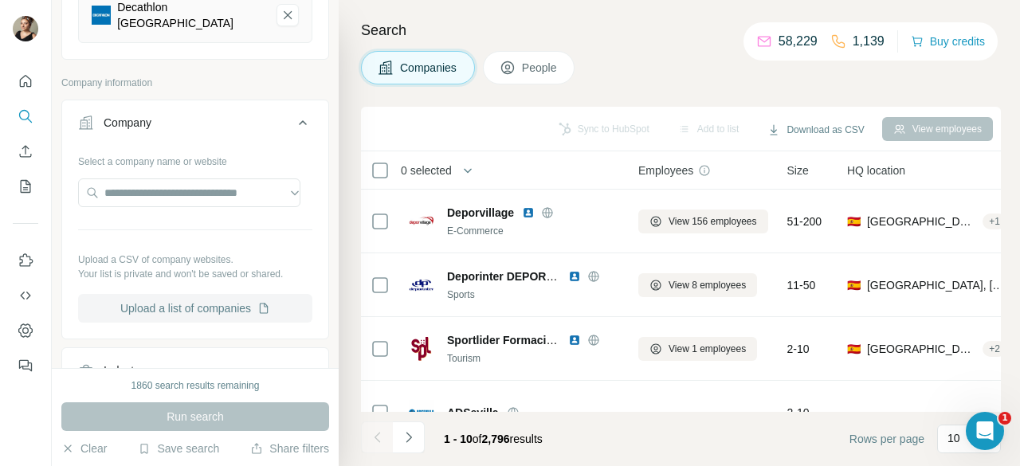
scroll to position [256, 0]
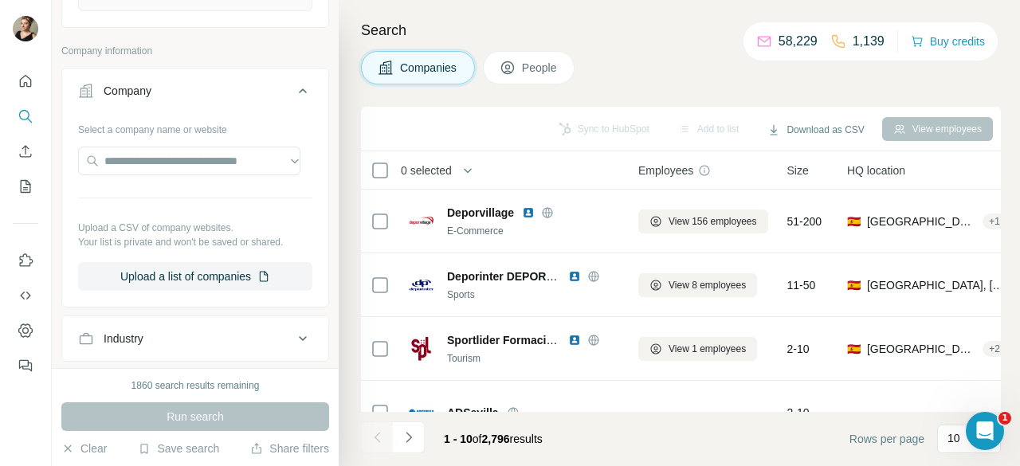
click at [207, 331] on div "Industry" at bounding box center [185, 339] width 215 height 16
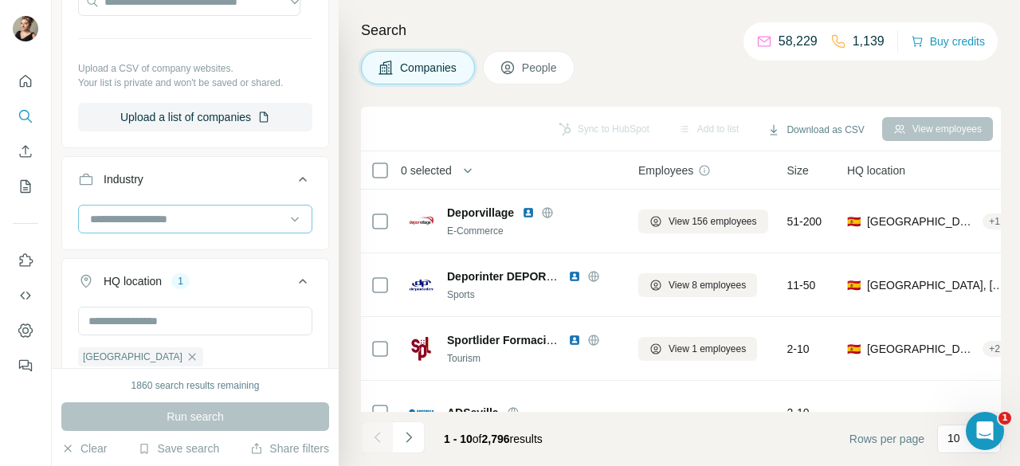
click at [206, 210] on input at bounding box center [186, 219] width 197 height 18
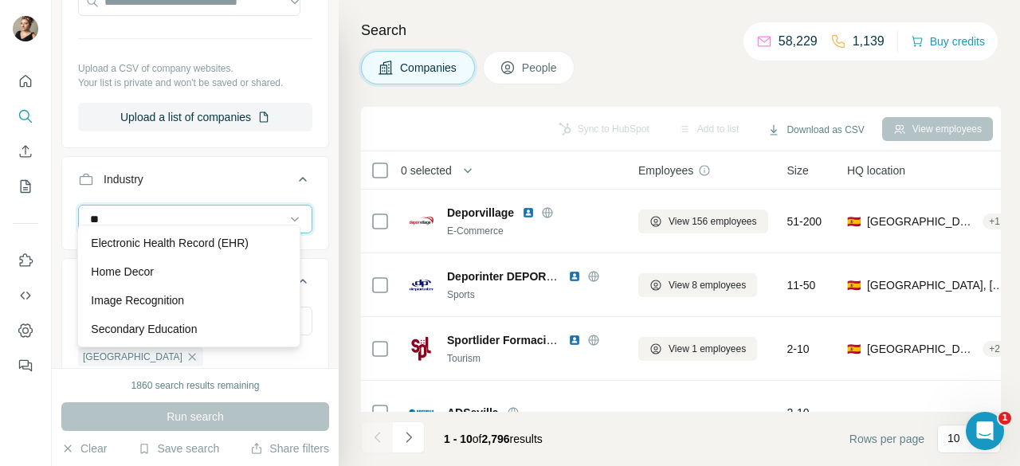
type input "*"
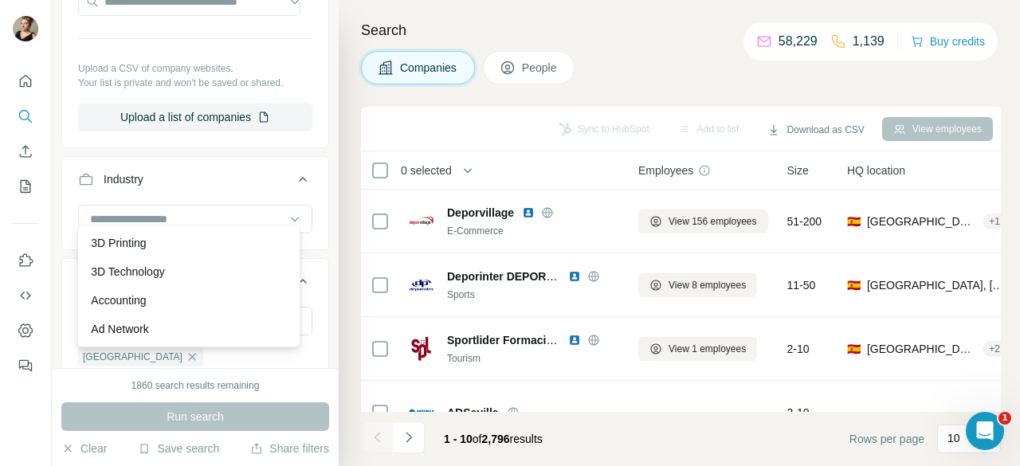
click at [387, 130] on div "Sync to HubSpot Add to list Download as CSV View employees" at bounding box center [681, 129] width 624 height 28
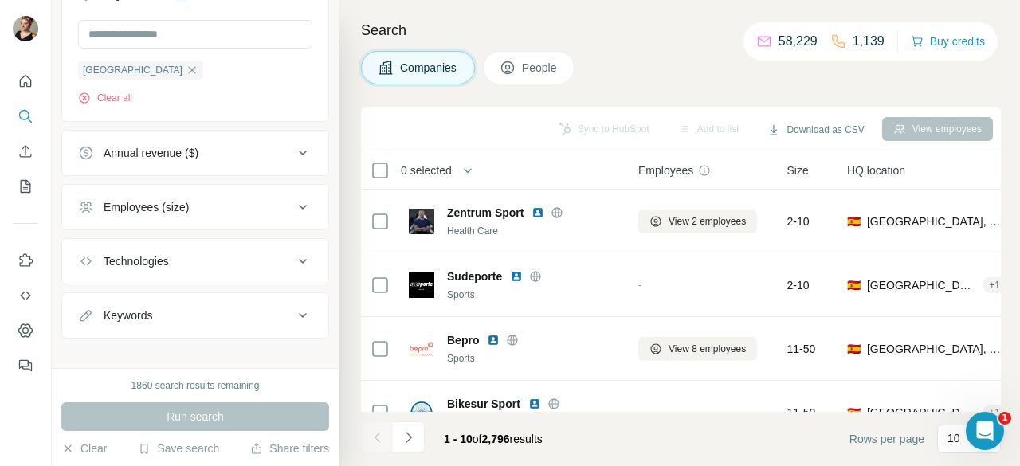
scroll to position [422, 0]
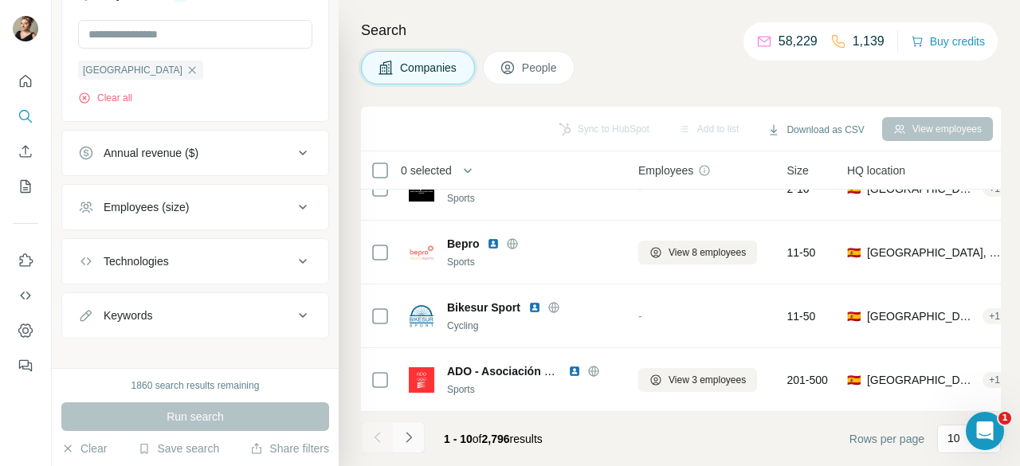
click at [416, 434] on icon "Navigate to next page" at bounding box center [409, 437] width 16 height 16
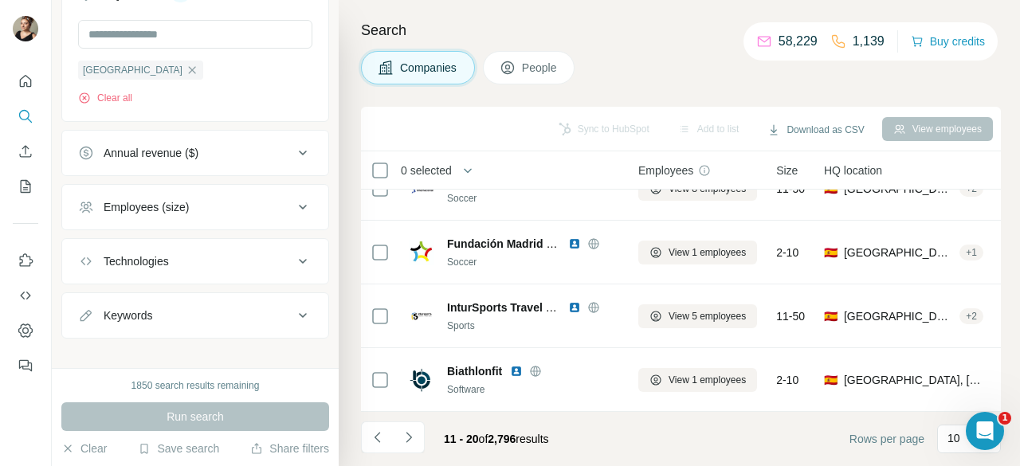
click at [140, 308] on div "Keywords" at bounding box center [128, 316] width 49 height 16
click at [150, 341] on input "text" at bounding box center [179, 355] width 202 height 29
type input "*********"
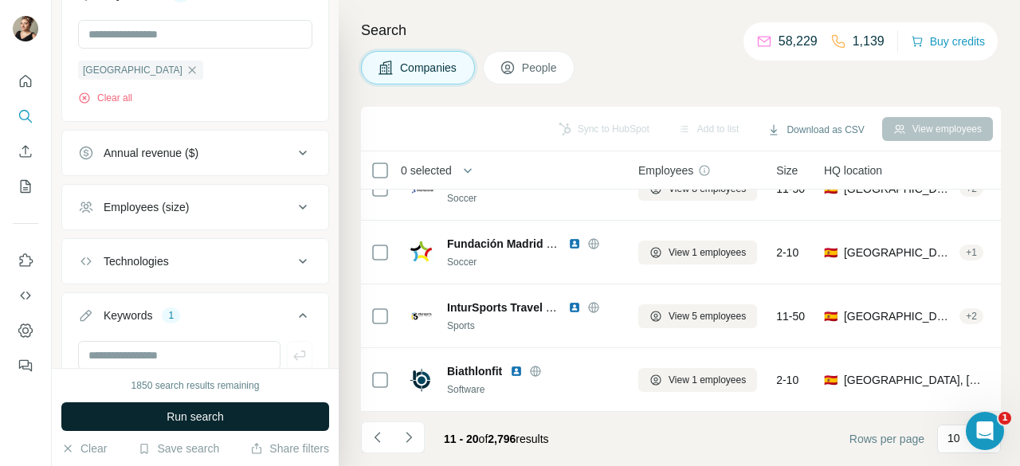
click at [188, 407] on button "Run search" at bounding box center [195, 416] width 268 height 29
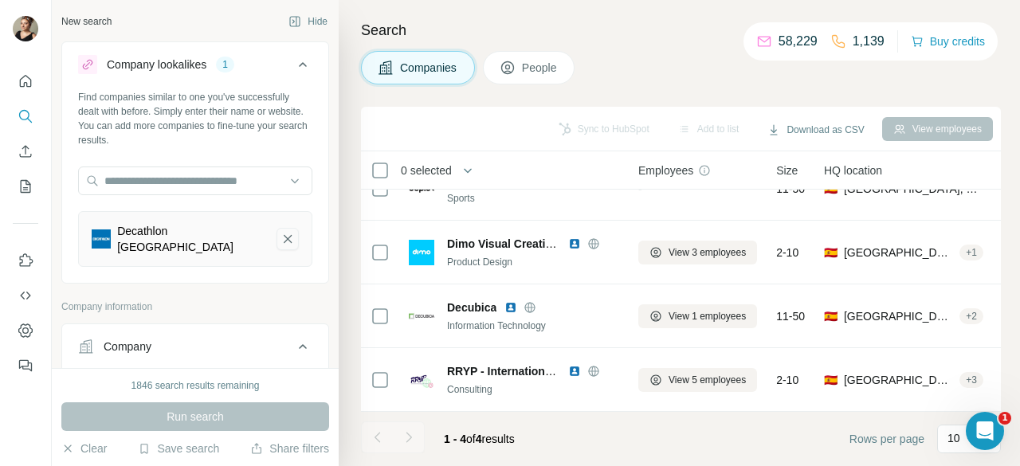
click at [280, 231] on icon "Decathlon España-remove-button" at bounding box center [287, 239] width 14 height 16
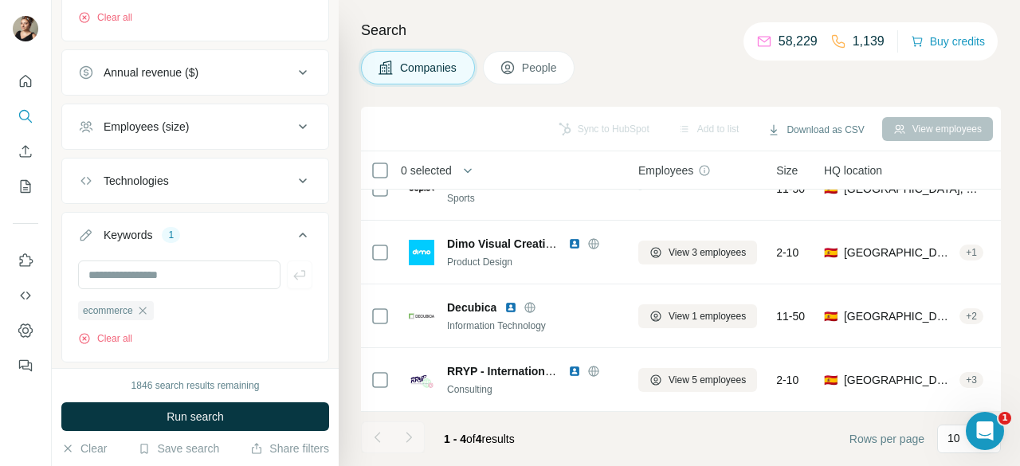
scroll to position [717, 0]
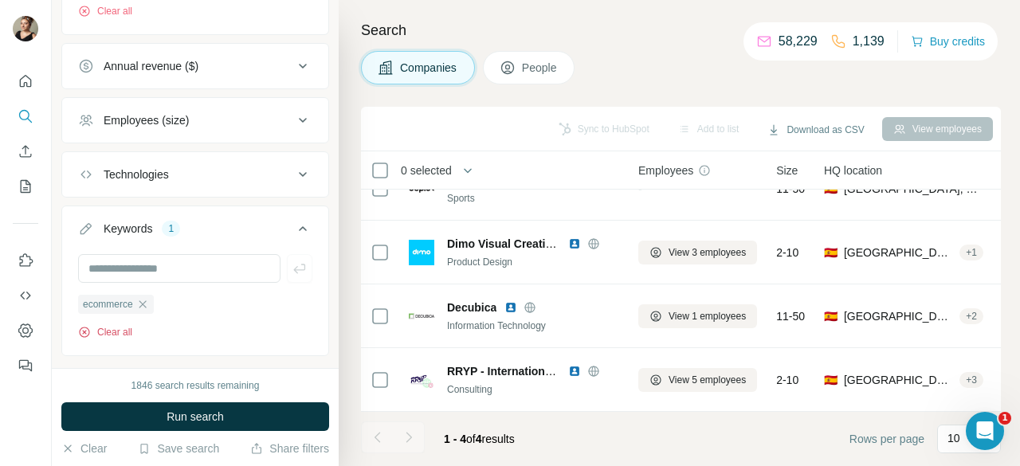
click at [124, 325] on button "Clear all" at bounding box center [105, 332] width 54 height 14
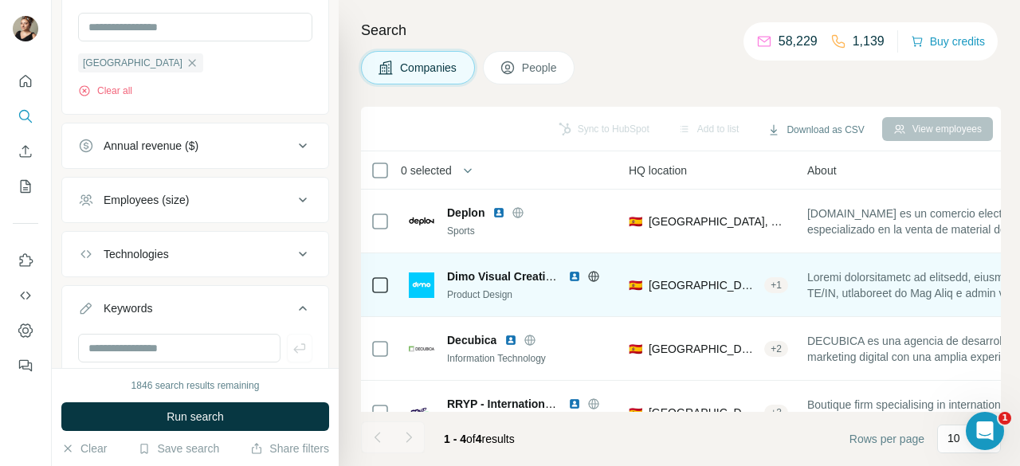
scroll to position [0, 187]
